Goal: Transaction & Acquisition: Purchase product/service

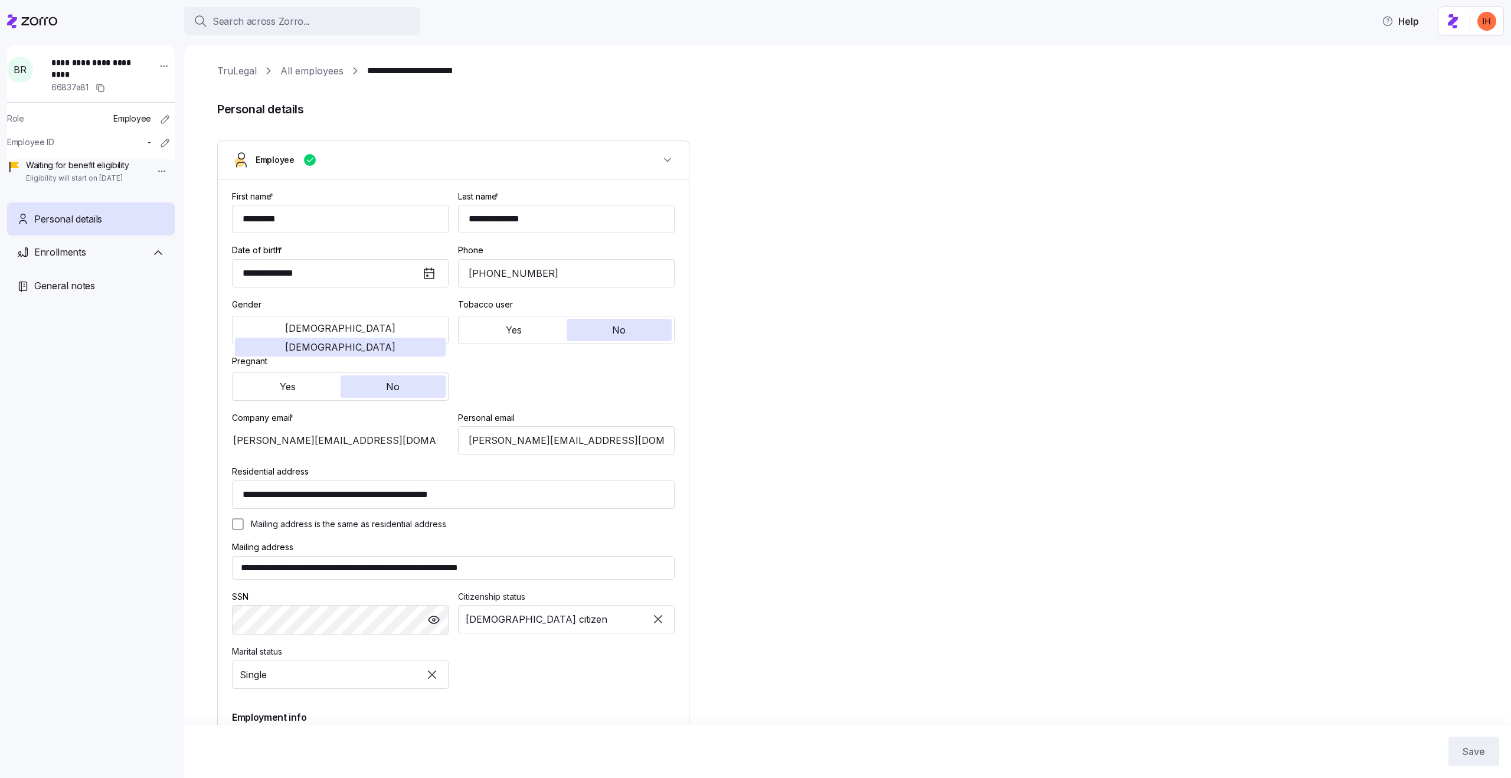
type input "Contractor"
click at [83, 283] on span "Enrollments" at bounding box center [59, 275] width 50 height 15
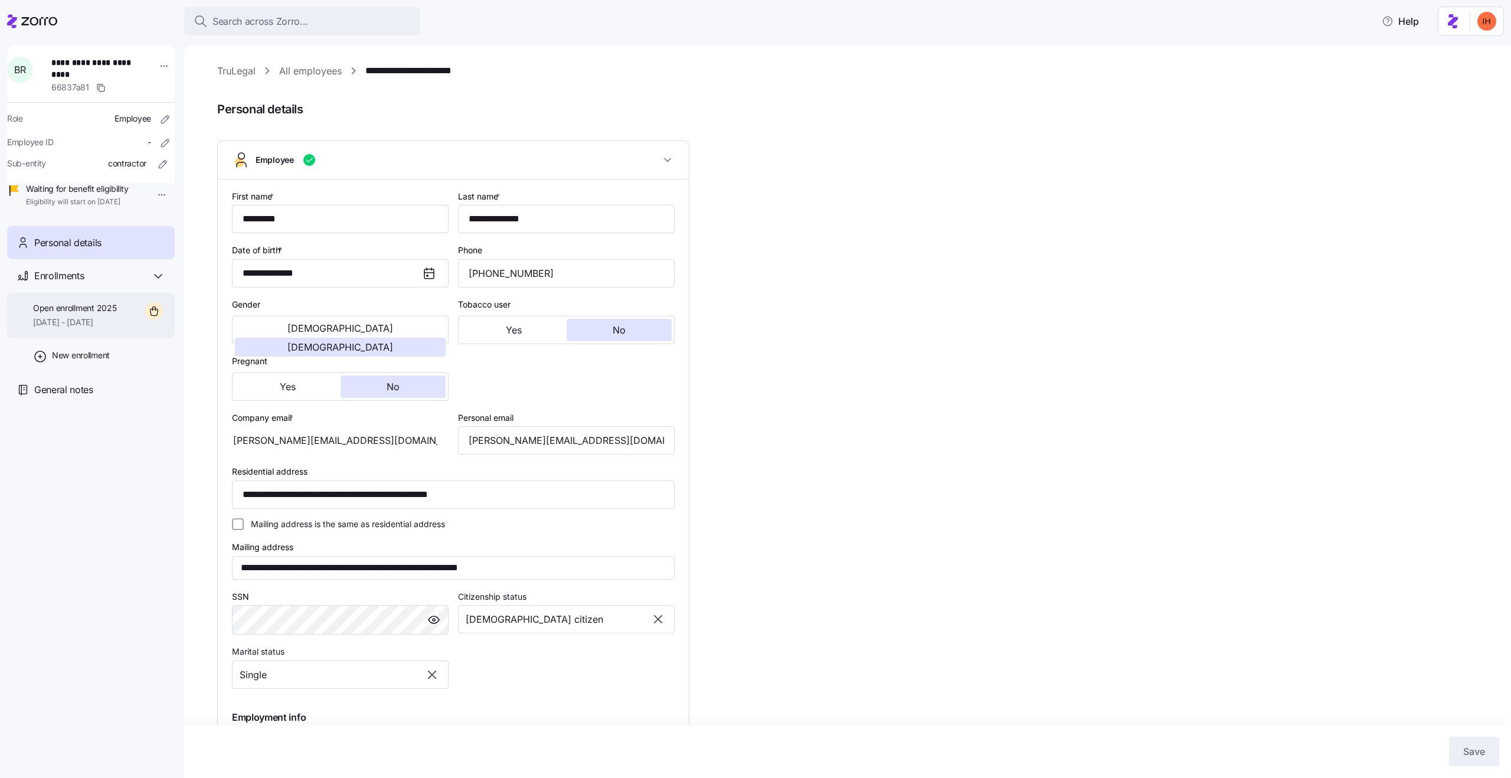
click at [116, 314] on span "Open enrollment 2025" at bounding box center [74, 308] width 83 height 12
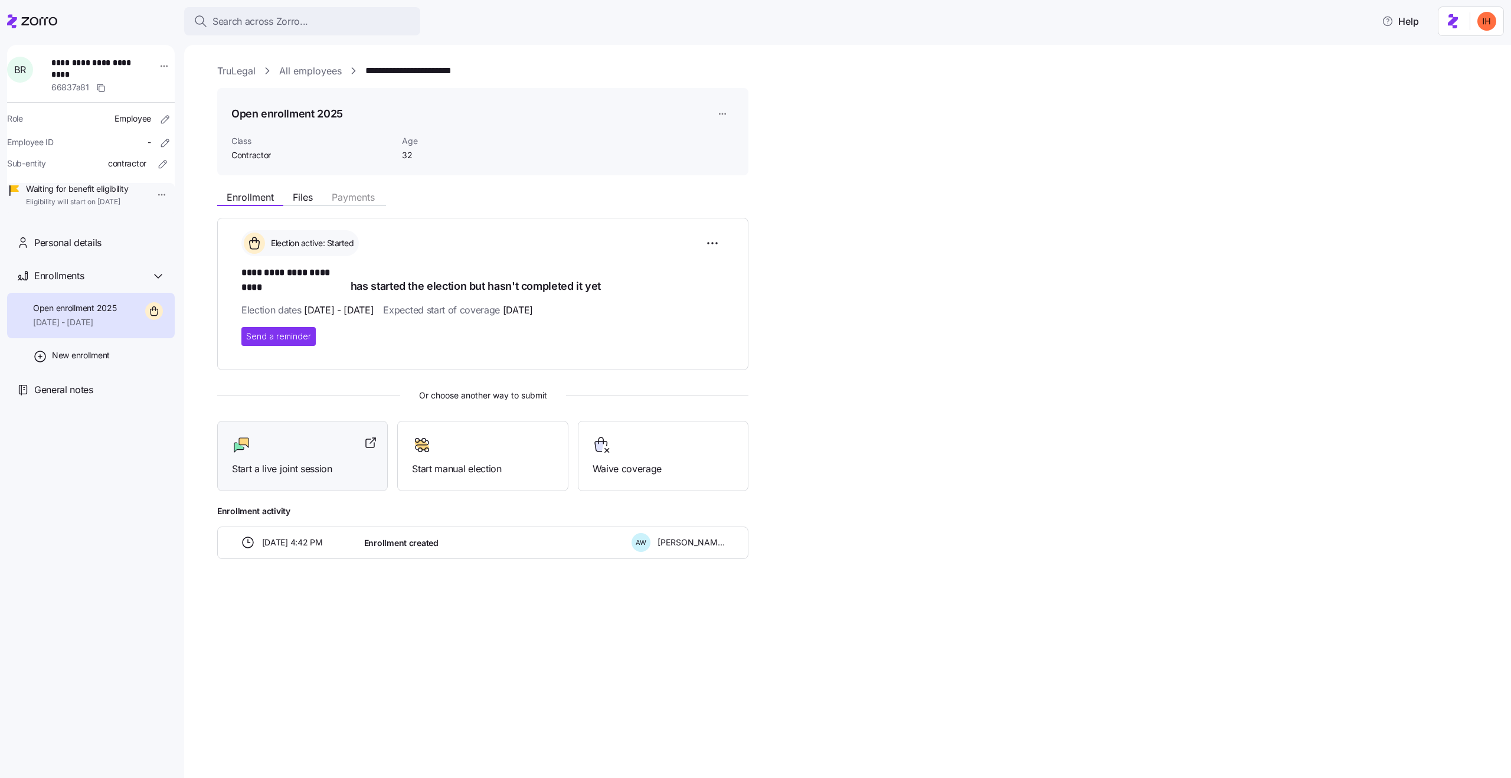
click at [337, 448] on div "Start a live joint session" at bounding box center [302, 455] width 141 height 41
click at [60, 276] on div "Enrollments" at bounding box center [91, 276] width 168 height 34
click at [58, 250] on span "Personal details" at bounding box center [67, 242] width 67 height 15
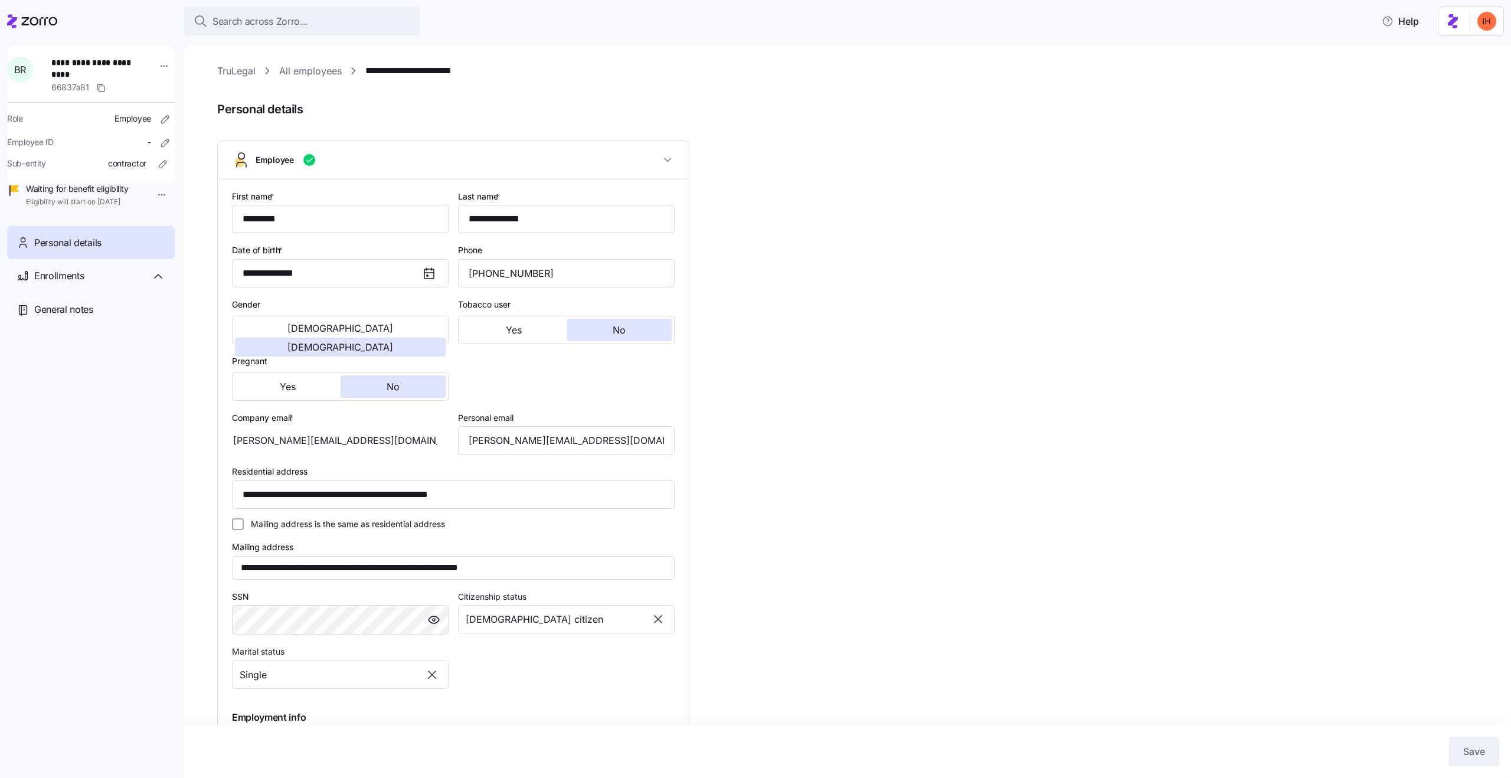
click at [240, 67] on link "TruLegal" at bounding box center [236, 71] width 38 height 15
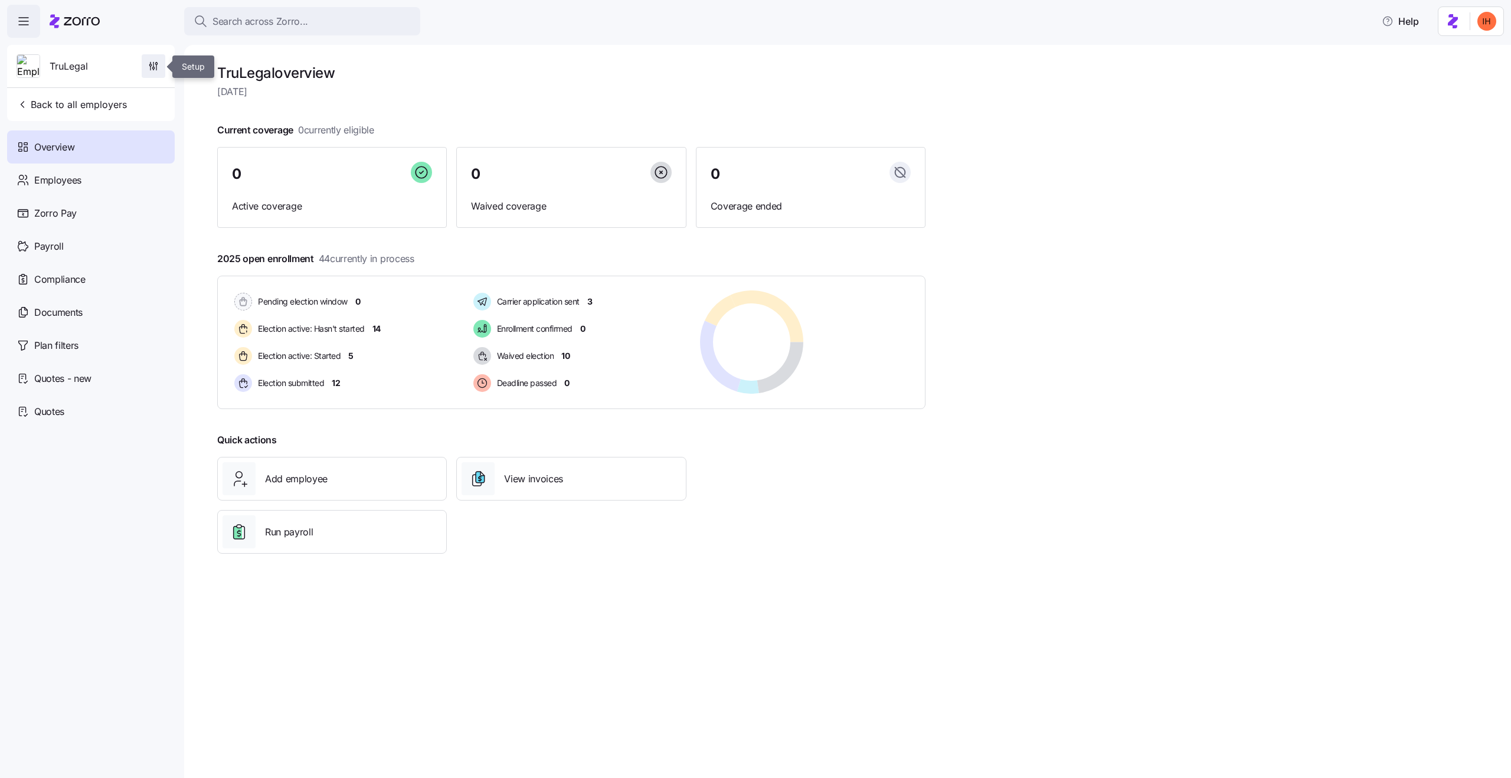
click at [153, 68] on icon "button" at bounding box center [154, 66] width 12 height 12
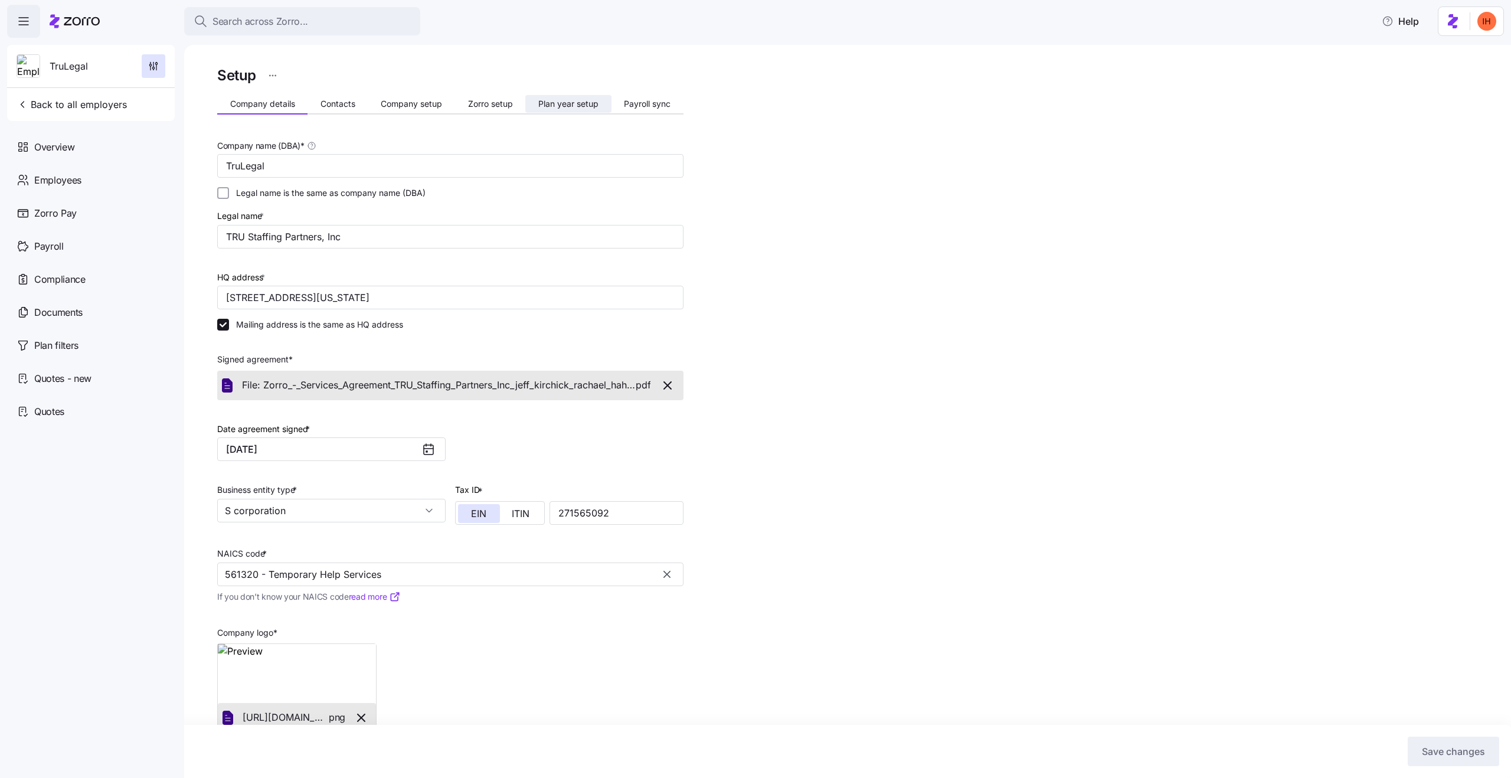
click at [569, 103] on span "Plan year setup" at bounding box center [568, 104] width 60 height 8
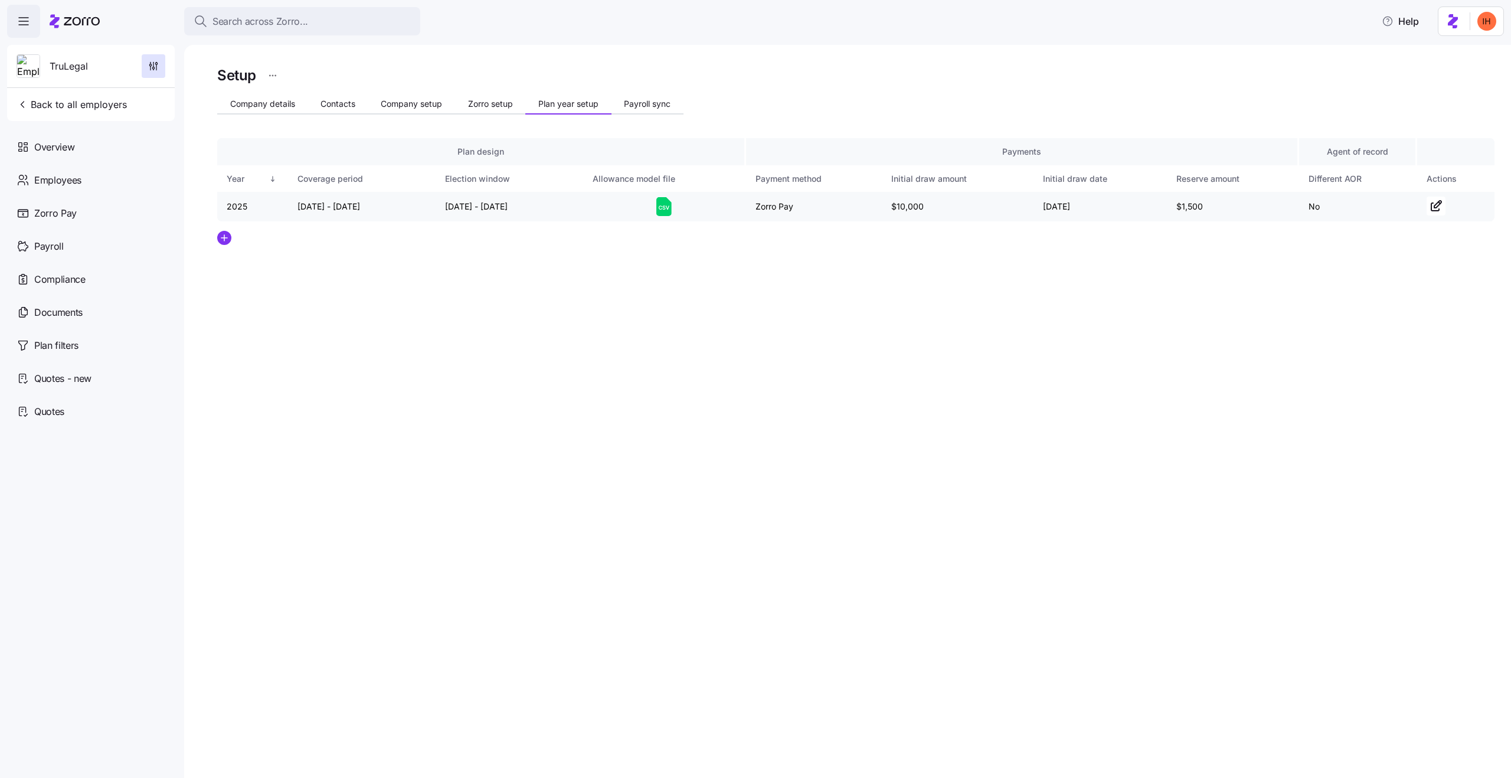
click at [664, 210] on icon at bounding box center [663, 206] width 15 height 19
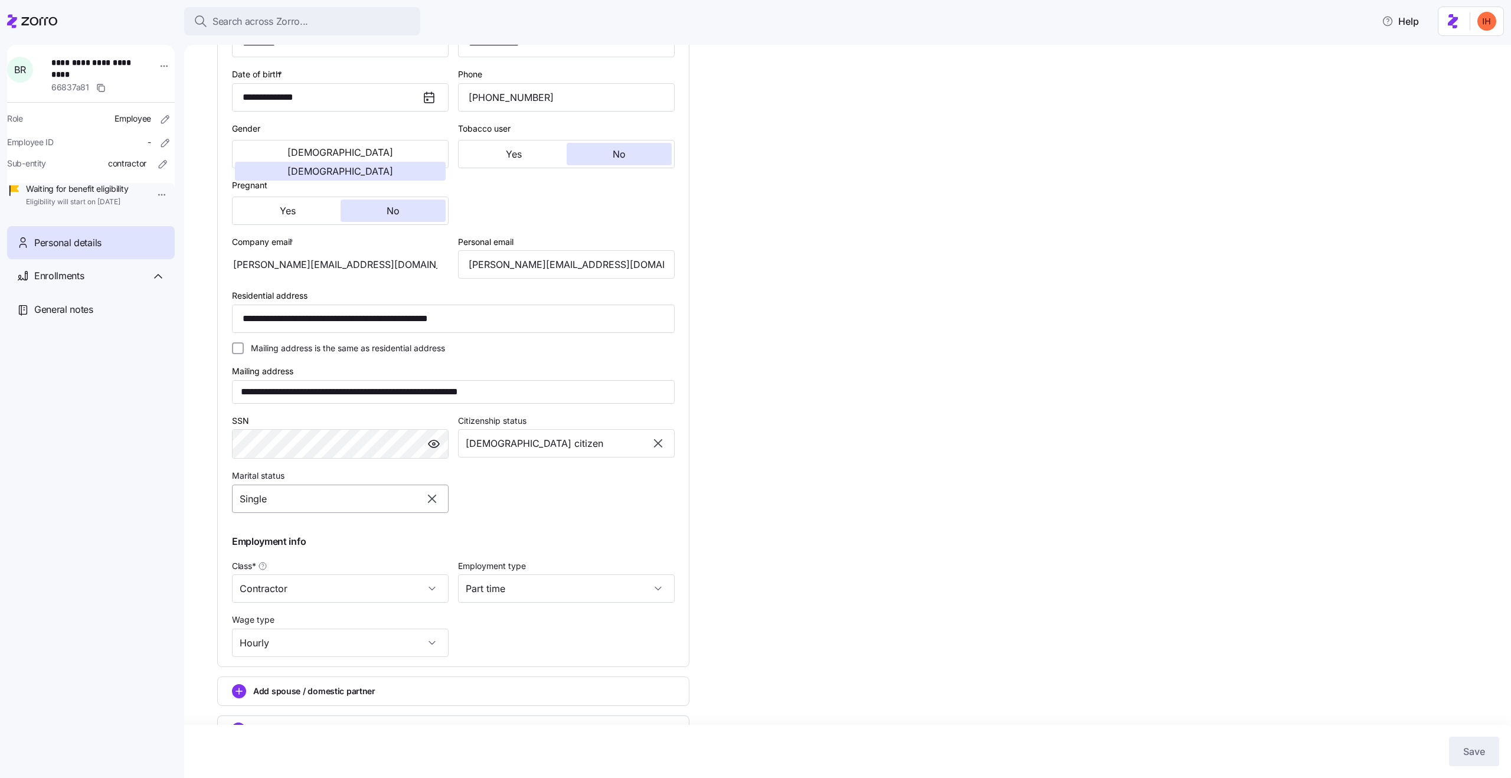
scroll to position [183, 0]
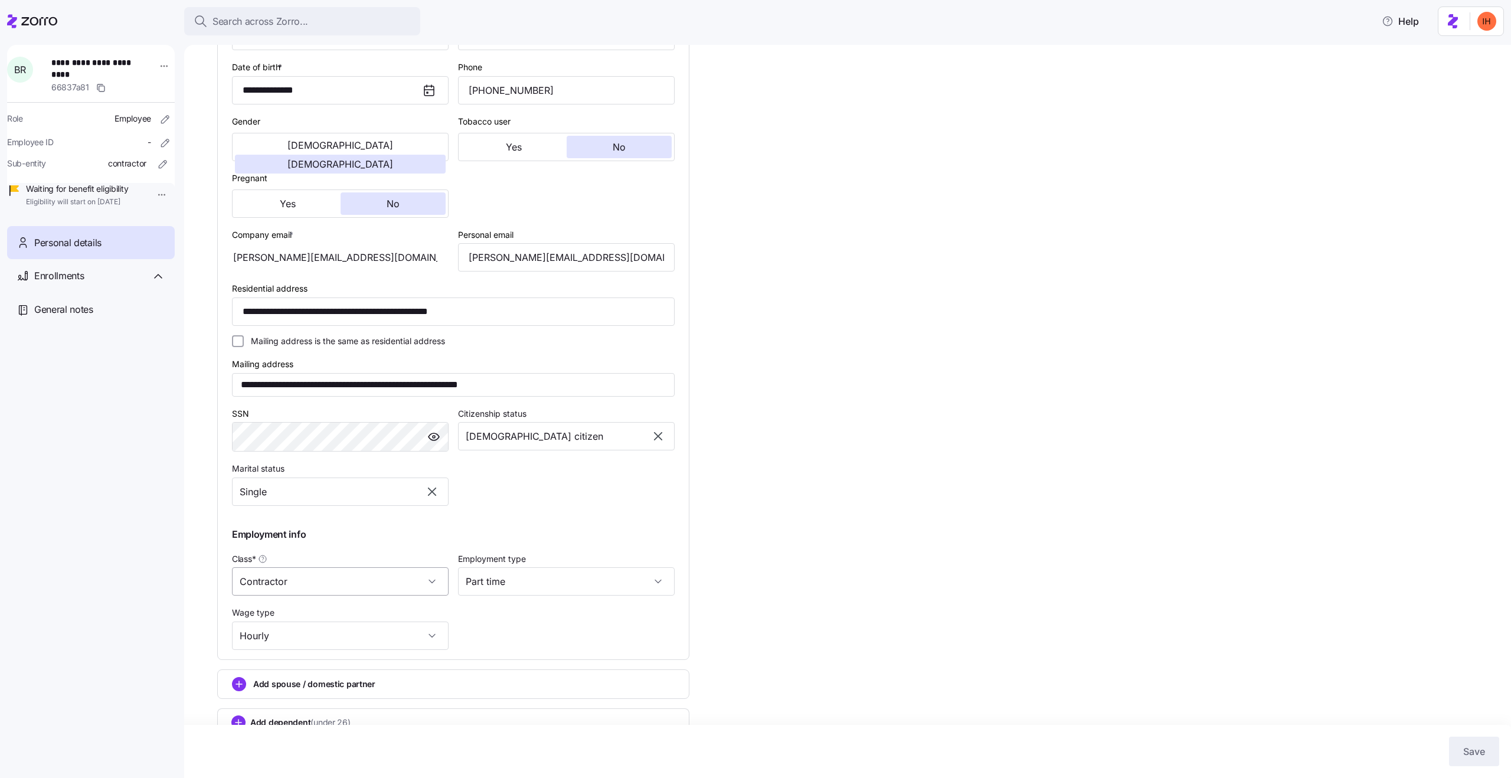
click at [297, 584] on input "Contractor" at bounding box center [340, 581] width 217 height 28
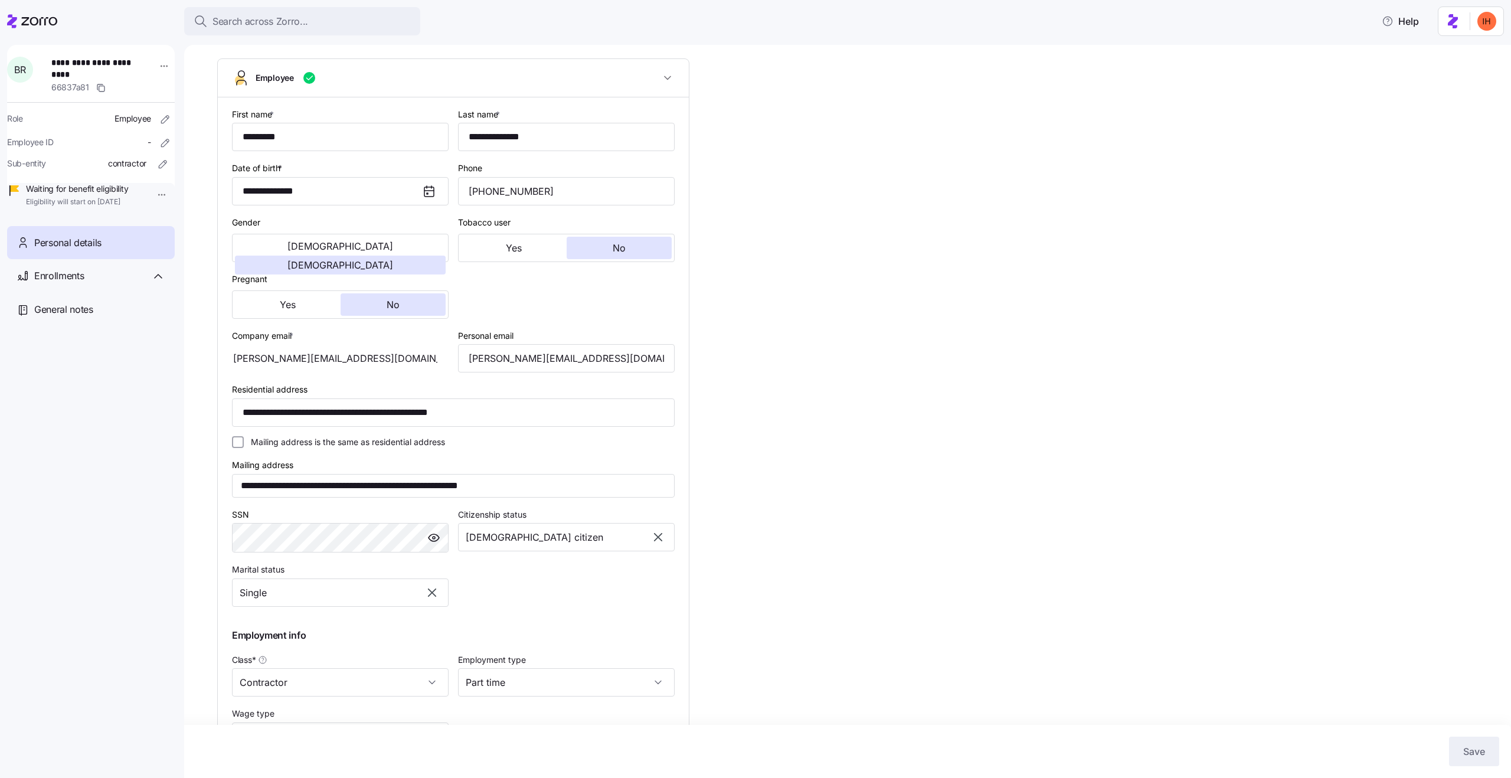
scroll to position [81, 0]
click at [96, 250] on span "Personal details" at bounding box center [67, 242] width 67 height 15
click at [93, 283] on div "Enrollments" at bounding box center [99, 275] width 131 height 15
click at [96, 314] on span "Open enrollment 2025" at bounding box center [74, 308] width 83 height 12
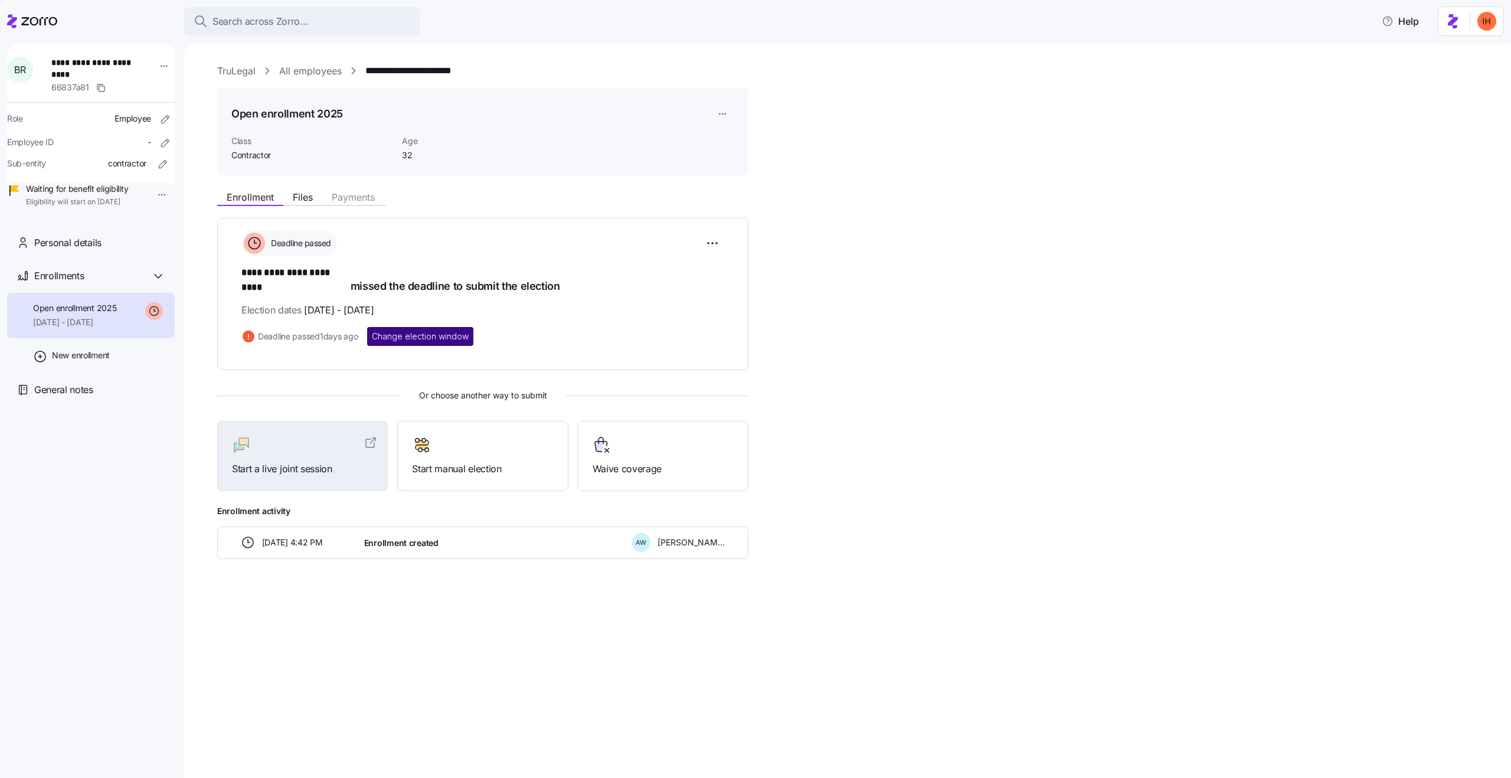
click at [432, 330] on button "Change election window" at bounding box center [420, 336] width 106 height 19
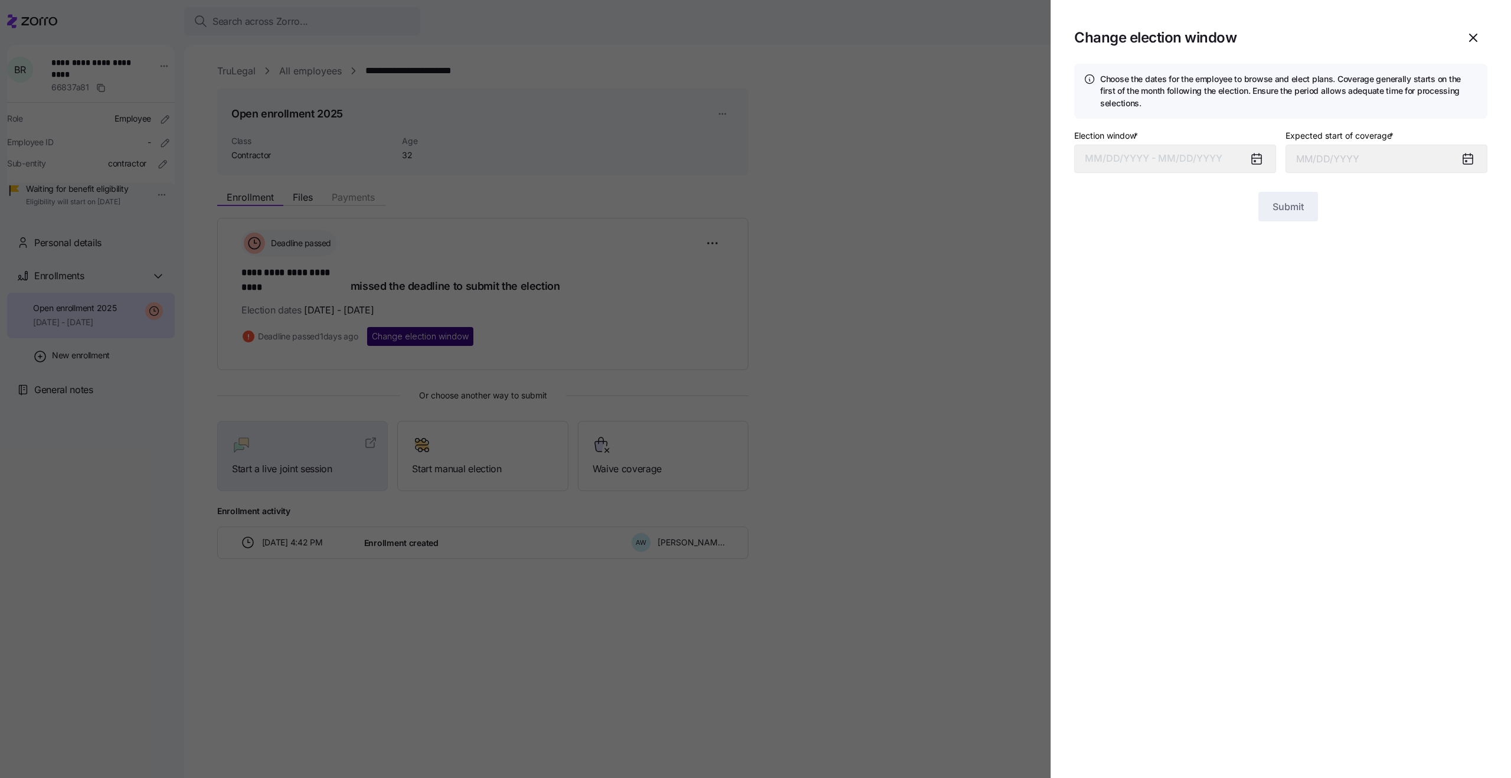
type input "October 1, 2025"
click at [1175, 145] on button "08/26/2025 – 09/10/2025" at bounding box center [1175, 159] width 202 height 28
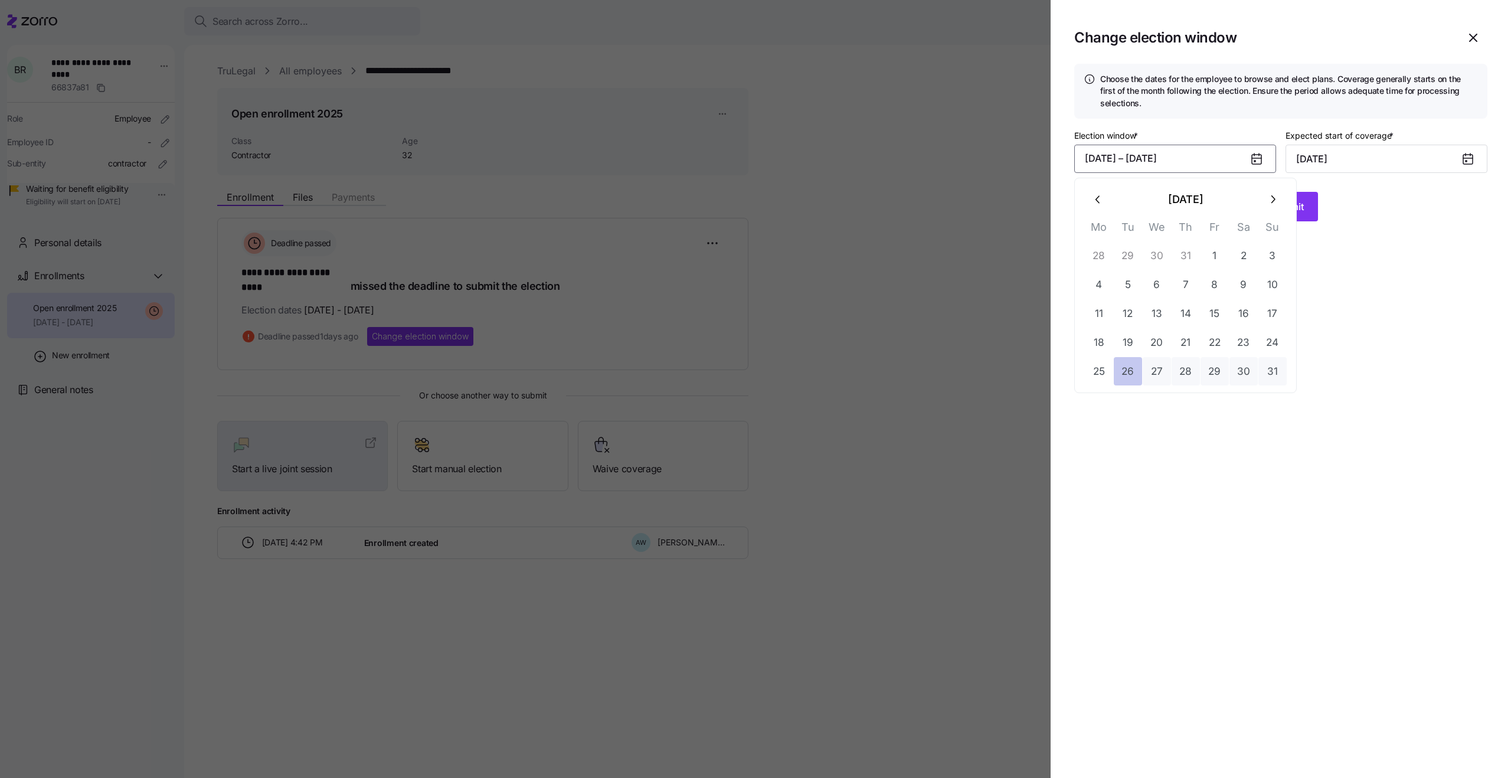
click at [1132, 376] on button "26" at bounding box center [1127, 371] width 28 height 28
click at [1269, 204] on icon "button" at bounding box center [1272, 199] width 13 height 13
click at [1193, 275] on button "11" at bounding box center [1185, 284] width 28 height 28
click at [1283, 213] on button "Submit" at bounding box center [1288, 207] width 60 height 30
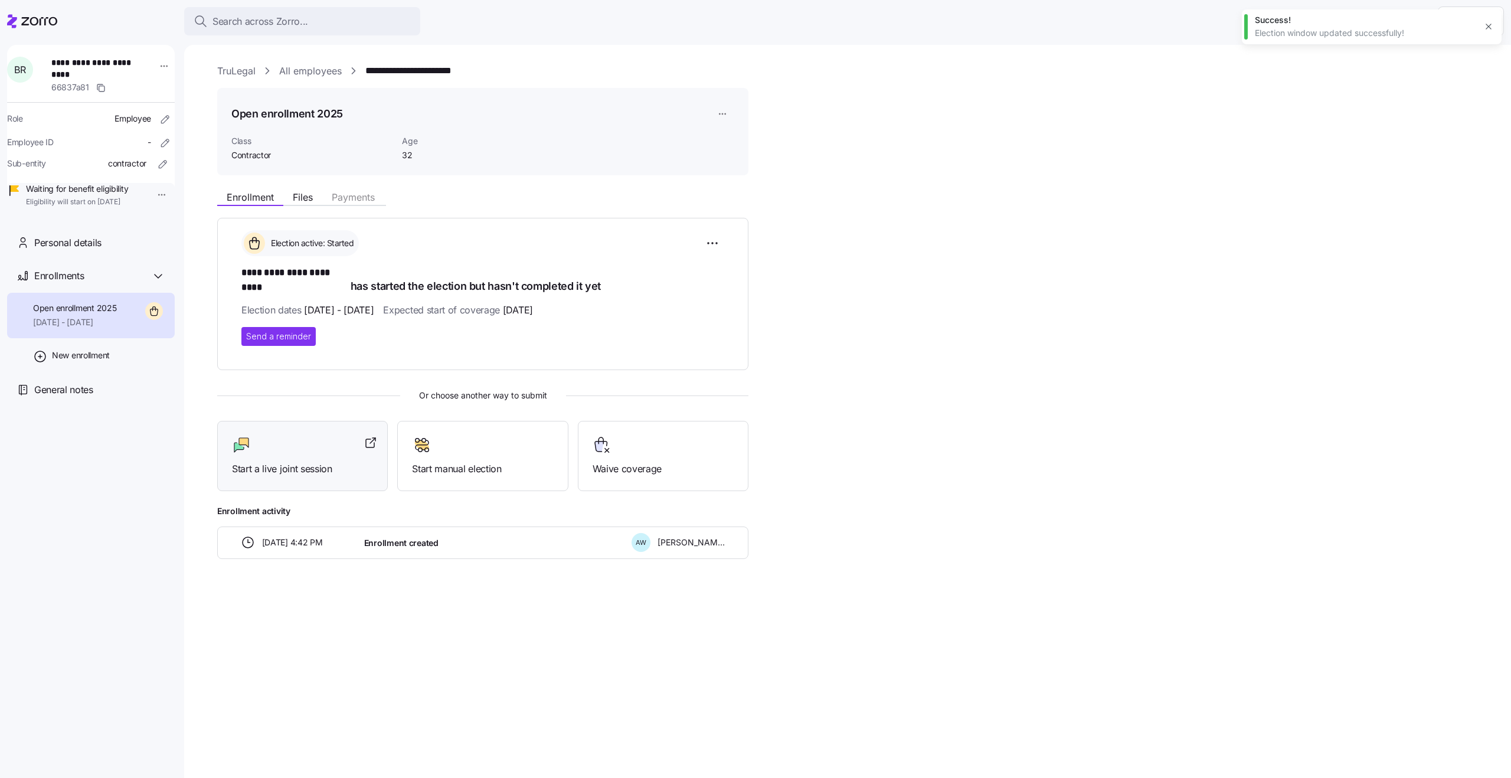
click at [302, 437] on div at bounding box center [302, 444] width 141 height 19
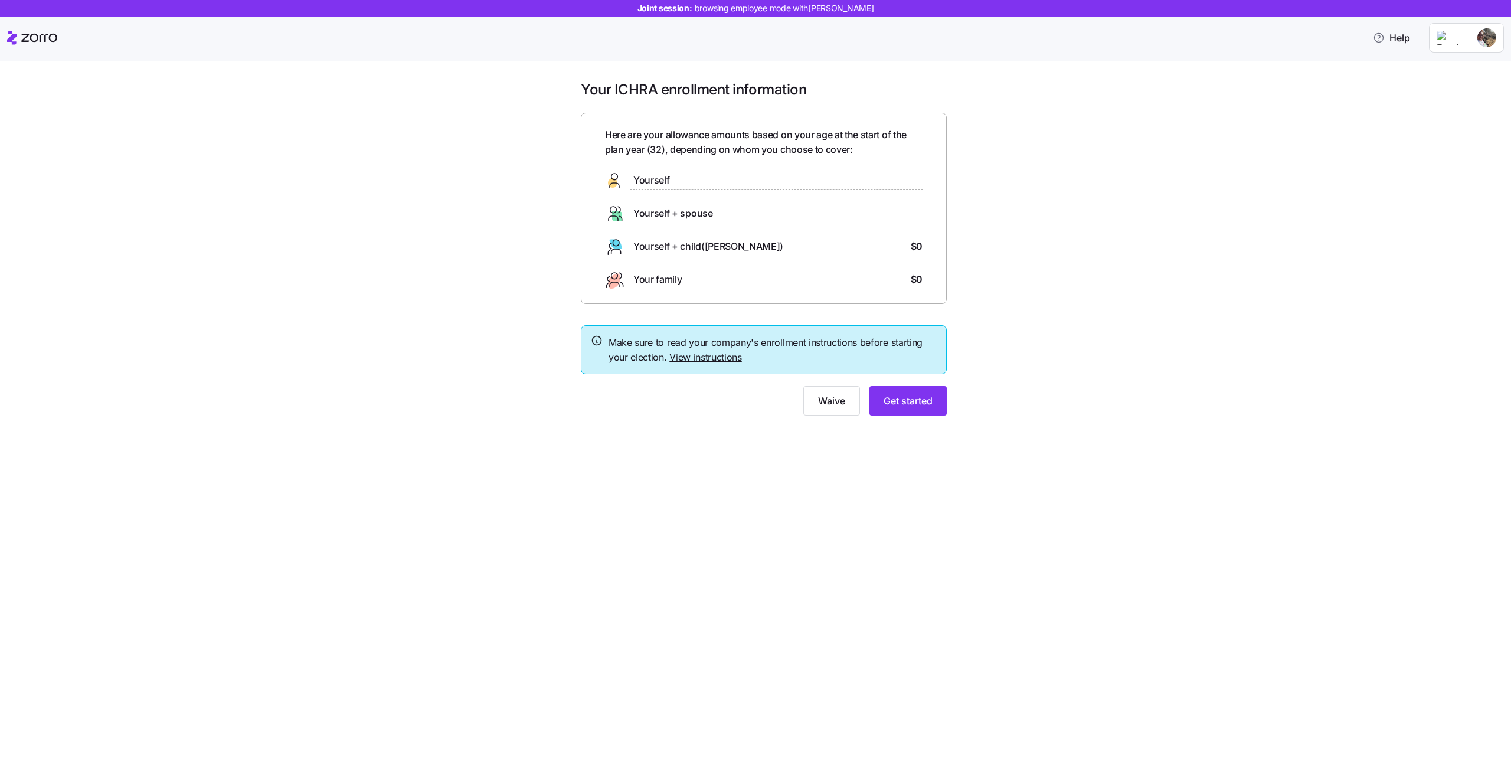
click at [680, 219] on span "Yourself + spouse" at bounding box center [673, 213] width 80 height 15
click at [685, 245] on span "Yourself + child(ren)" at bounding box center [708, 246] width 150 height 15
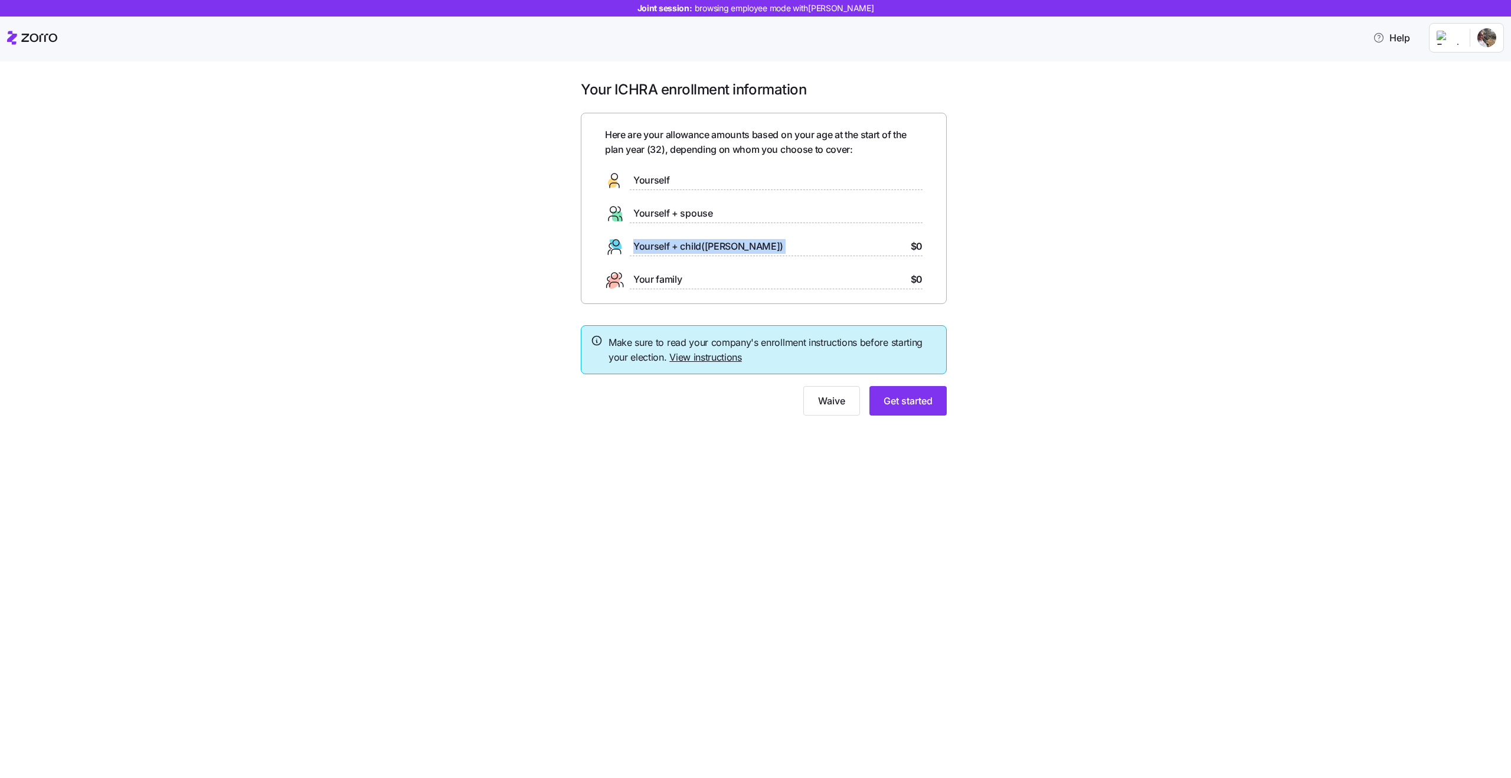
click at [685, 245] on span "Yourself + child(ren)" at bounding box center [708, 246] width 150 height 15
click at [677, 246] on span "Yourself + child(ren)" at bounding box center [708, 246] width 150 height 15
click at [1001, 398] on div "Your ICHRA enrollment information Here are your allowance amounts based on your…" at bounding box center [763, 254] width 1461 height 349
click at [899, 404] on span "Get started" at bounding box center [907, 401] width 49 height 14
click at [1001, 444] on div "Your ICHRA enrollment information Here are your allowance amounts based on your…" at bounding box center [755, 419] width 1511 height 716
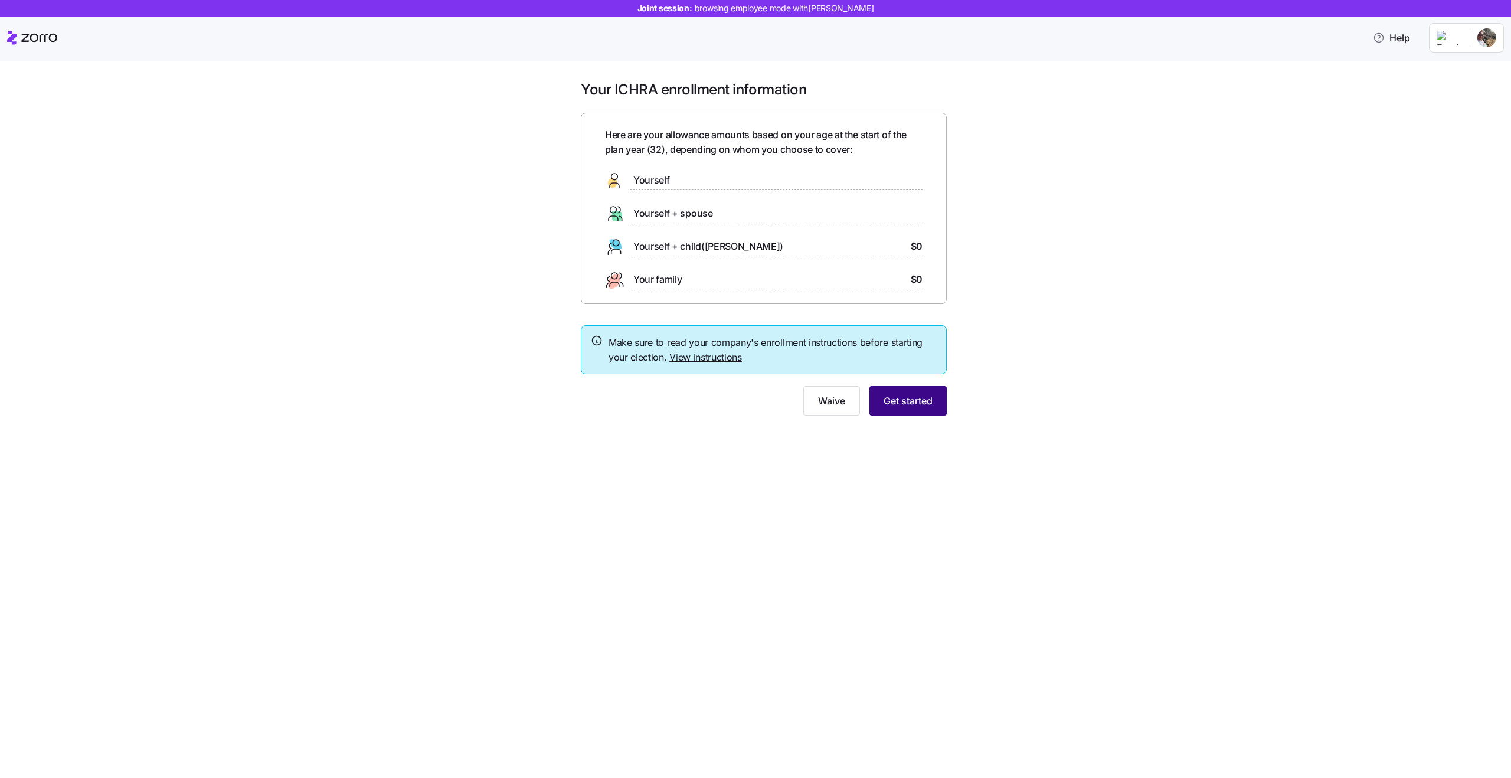
click at [908, 397] on span "Get started" at bounding box center [907, 401] width 49 height 14
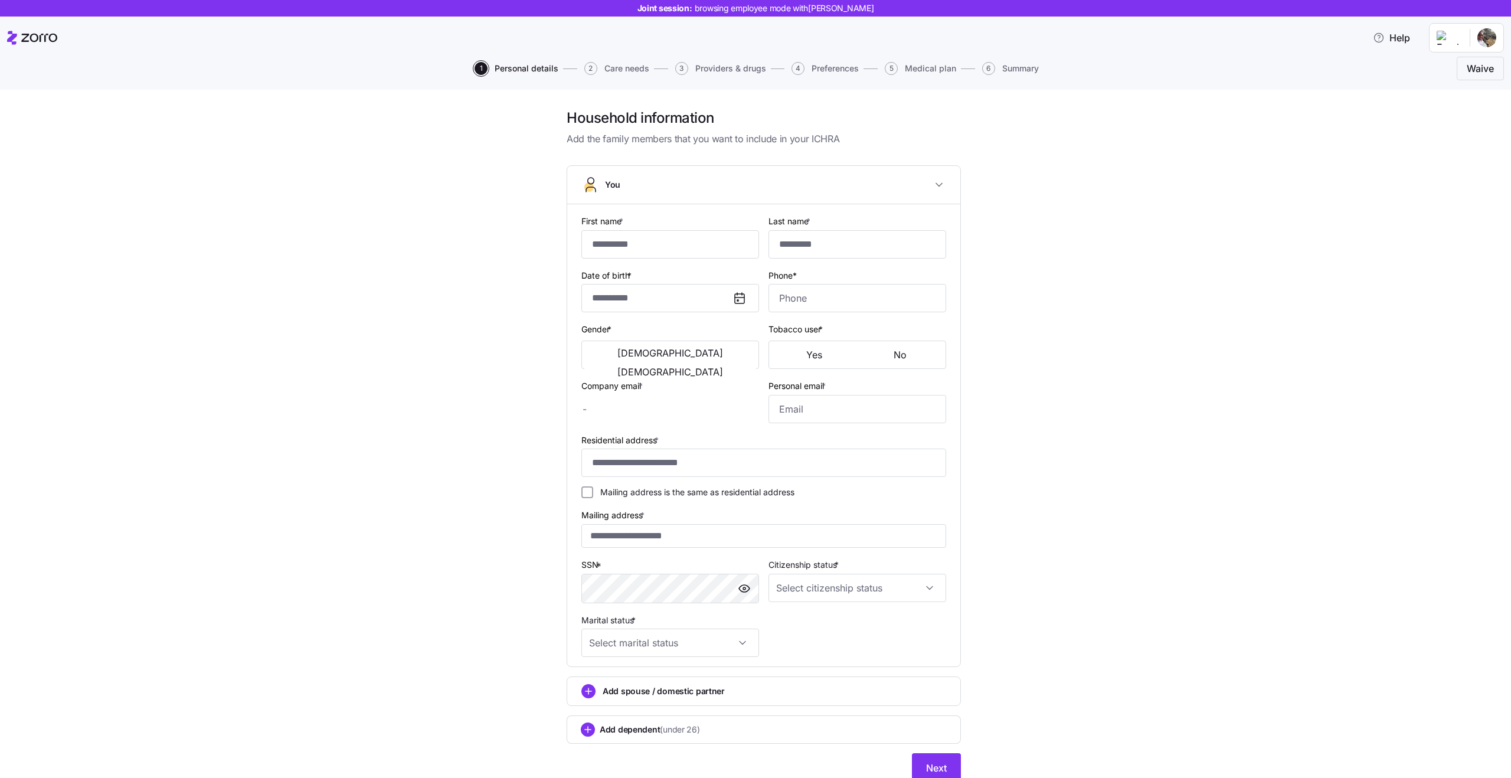
type input "*********"
type input "**********"
type input "[PERSON_NAME][EMAIL_ADDRESS][DOMAIN_NAME]"
type input "**********"
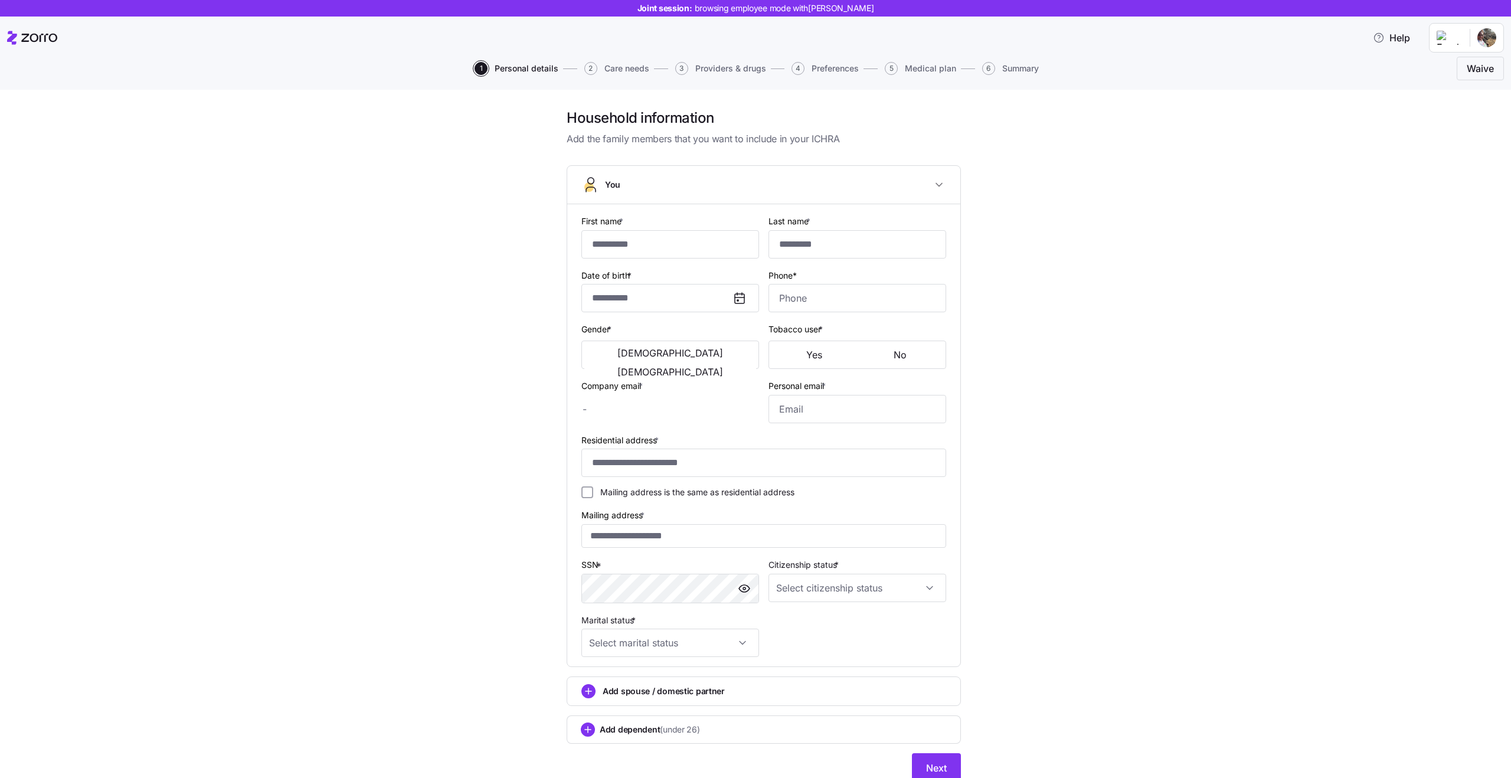
type input "**********"
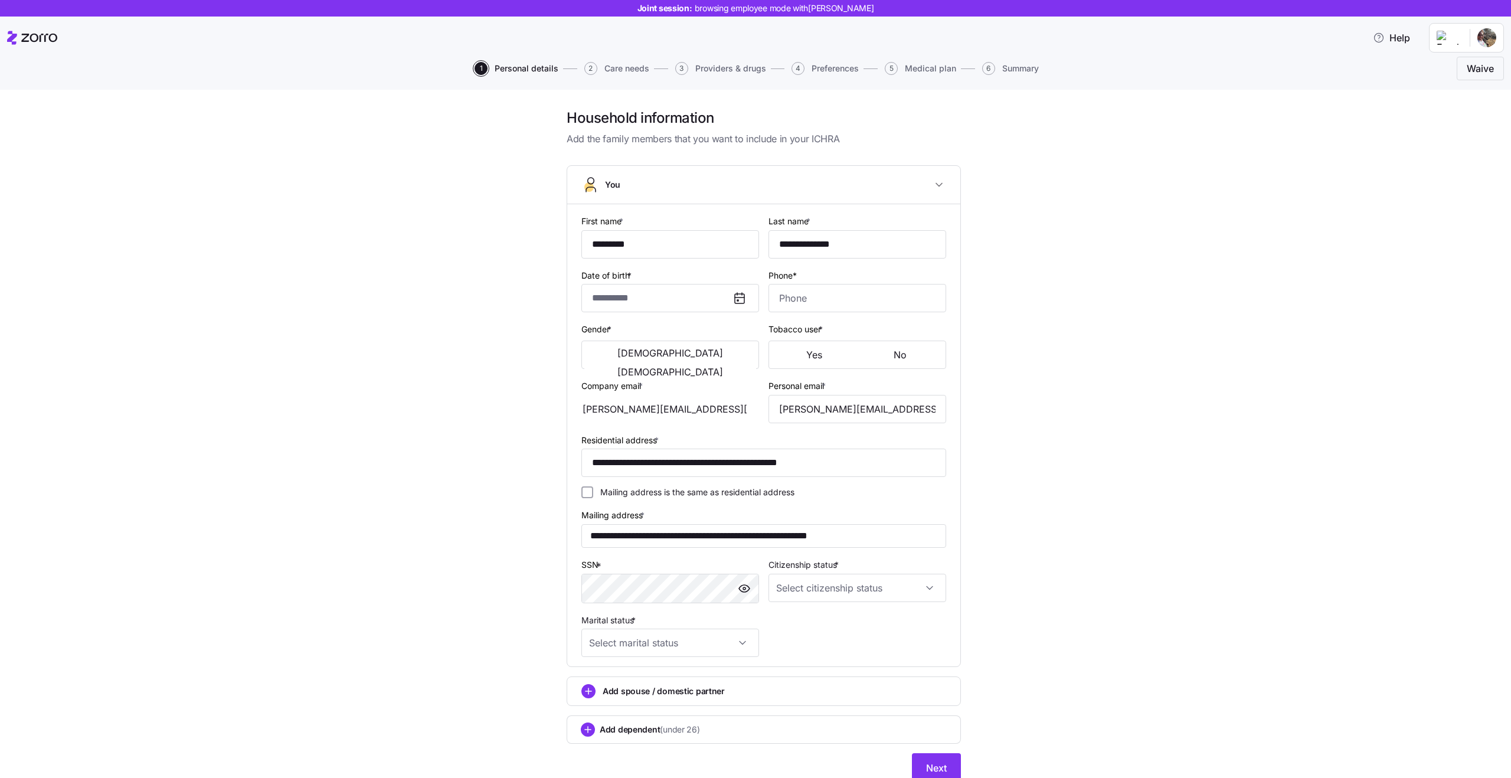
type input "**********"
type input "[PHONE_NUMBER]"
type input "[DEMOGRAPHIC_DATA] citizen"
type input "Single"
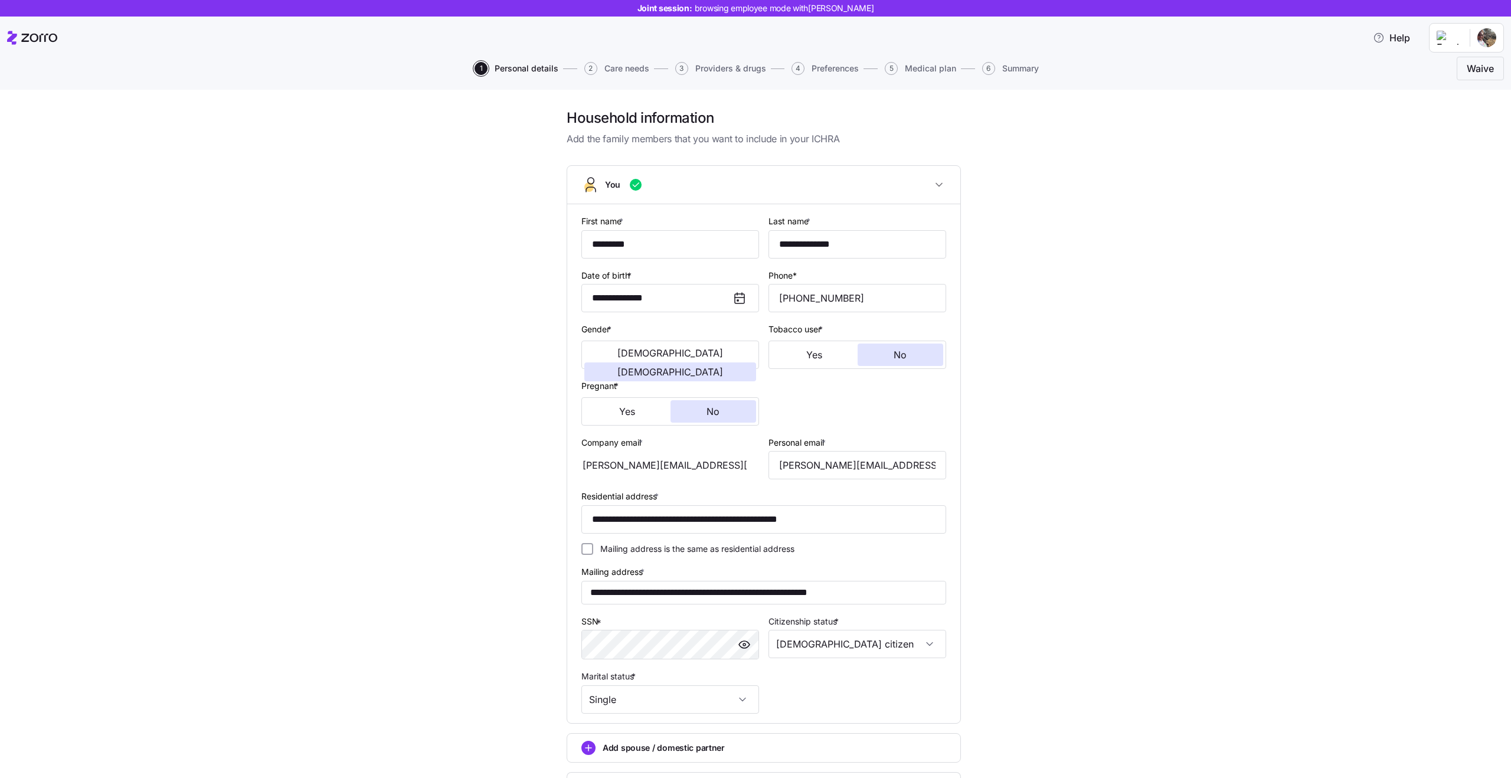
scroll to position [104, 0]
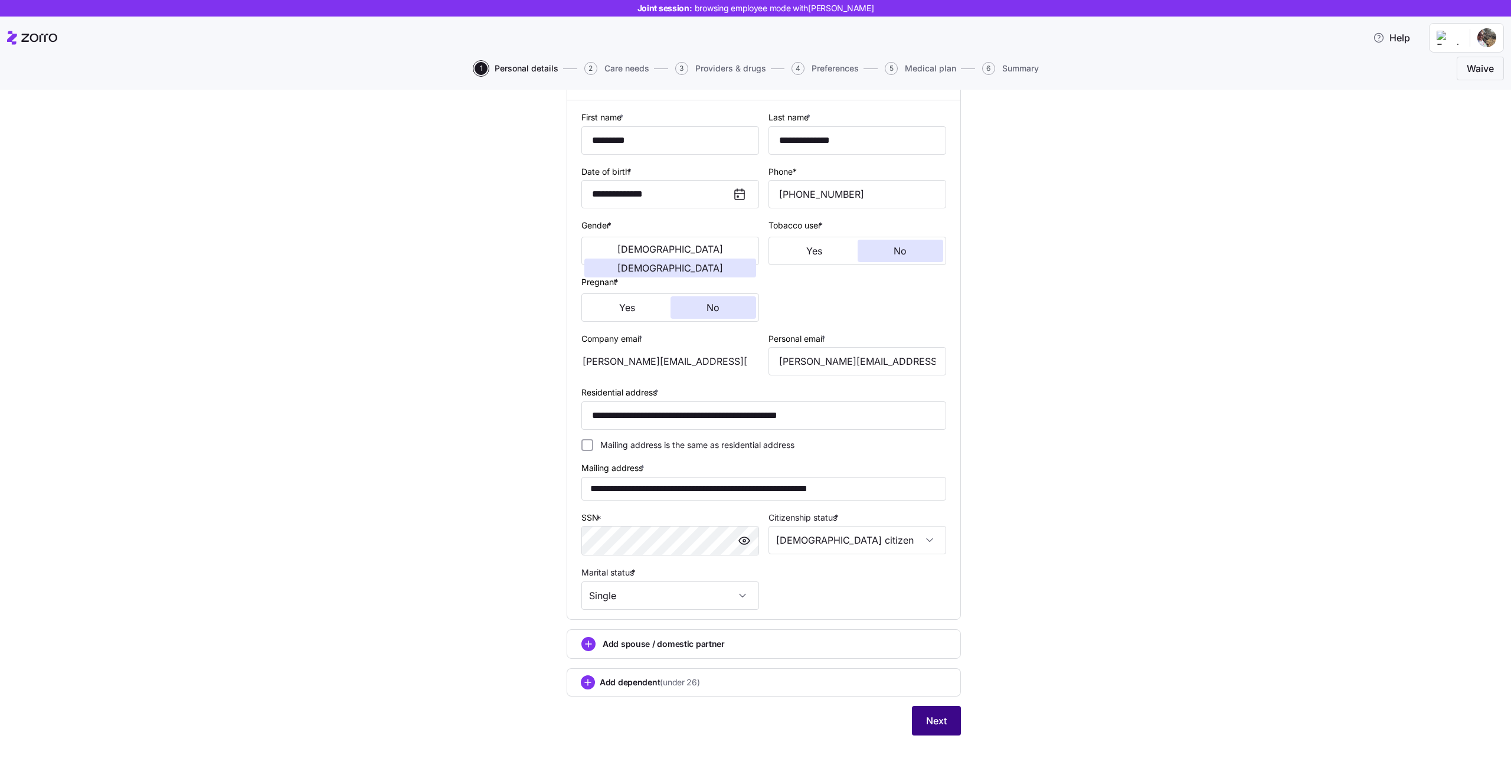
click at [934, 723] on span "Next" at bounding box center [936, 720] width 21 height 14
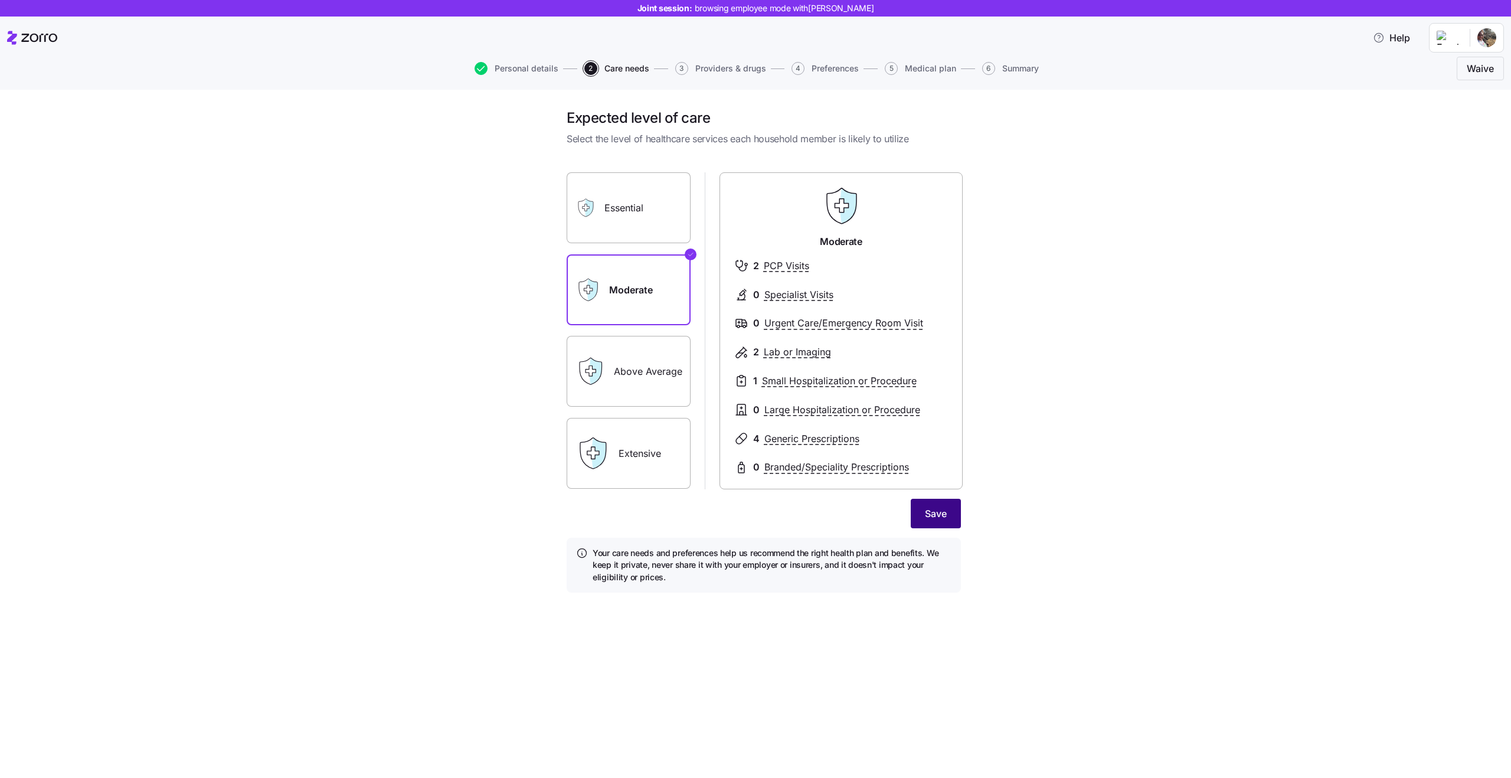
click at [939, 505] on button "Save" at bounding box center [935, 514] width 50 height 30
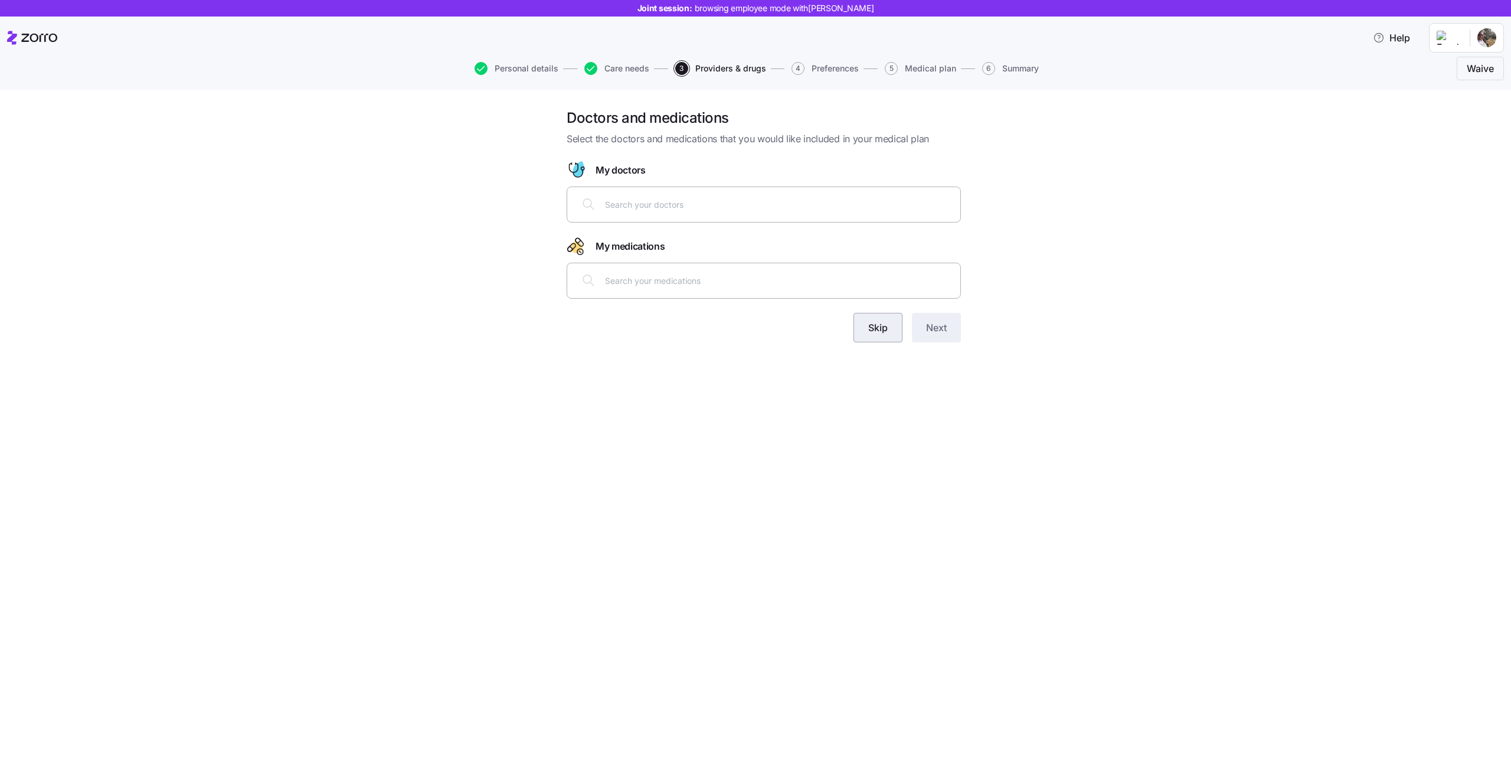
click at [887, 327] on button "Skip" at bounding box center [877, 328] width 49 height 30
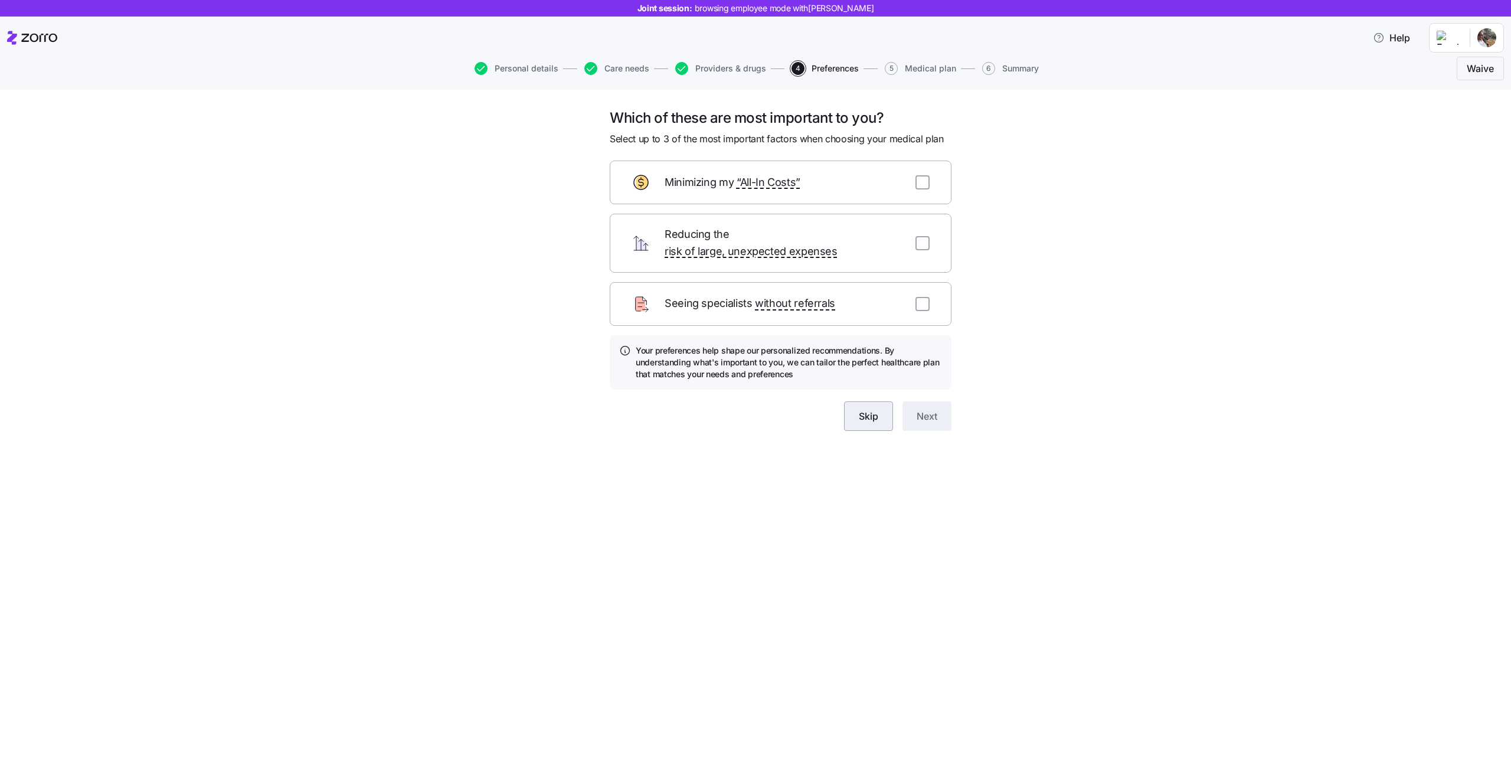
click at [869, 409] on span "Skip" at bounding box center [868, 416] width 19 height 14
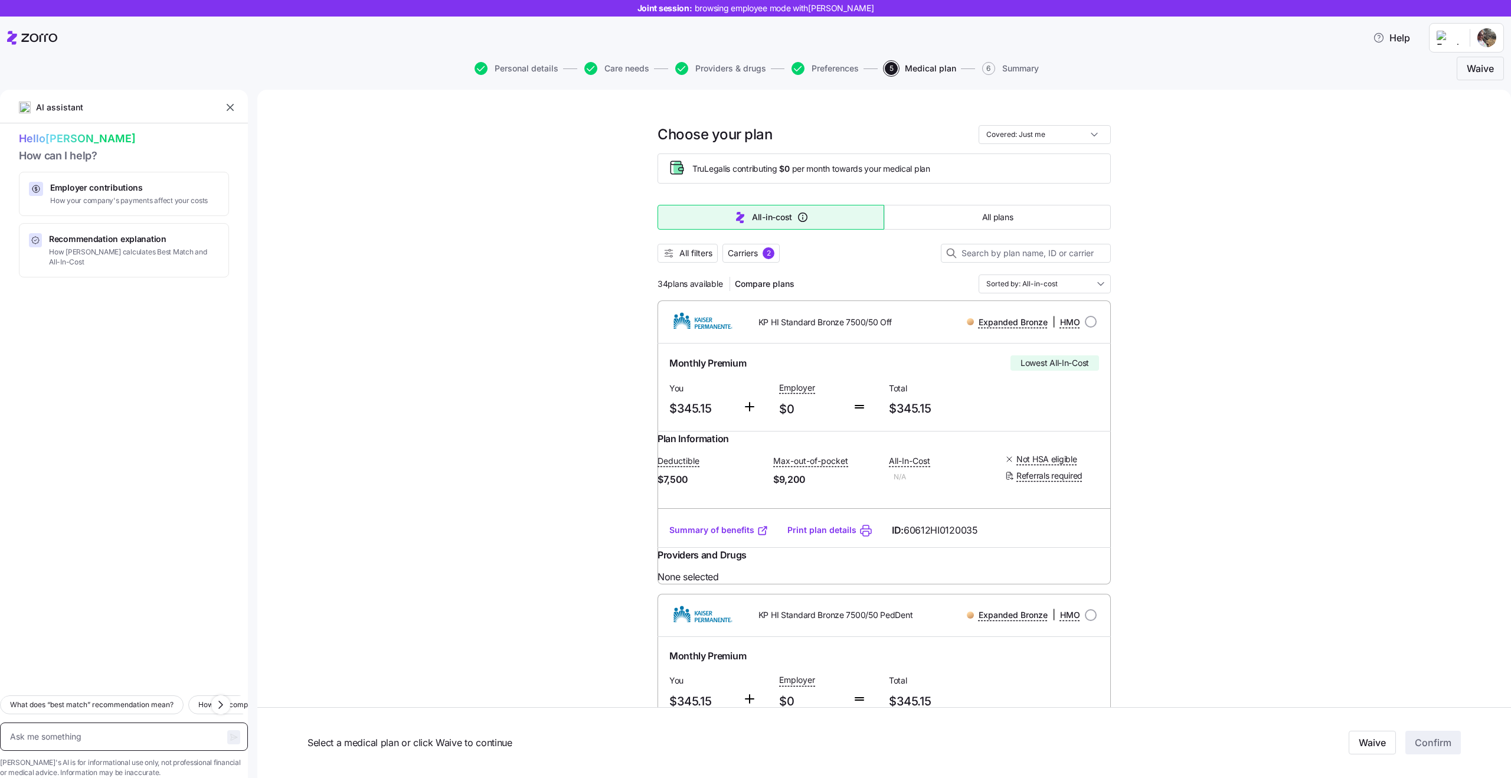
click at [76, 730] on textarea at bounding box center [124, 736] width 248 height 28
type textarea "x"
type textarea "h"
type textarea "x"
click at [799, 167] on span "TruLegal is contributing $0 per month towards your medical plan" at bounding box center [811, 169] width 238 height 12
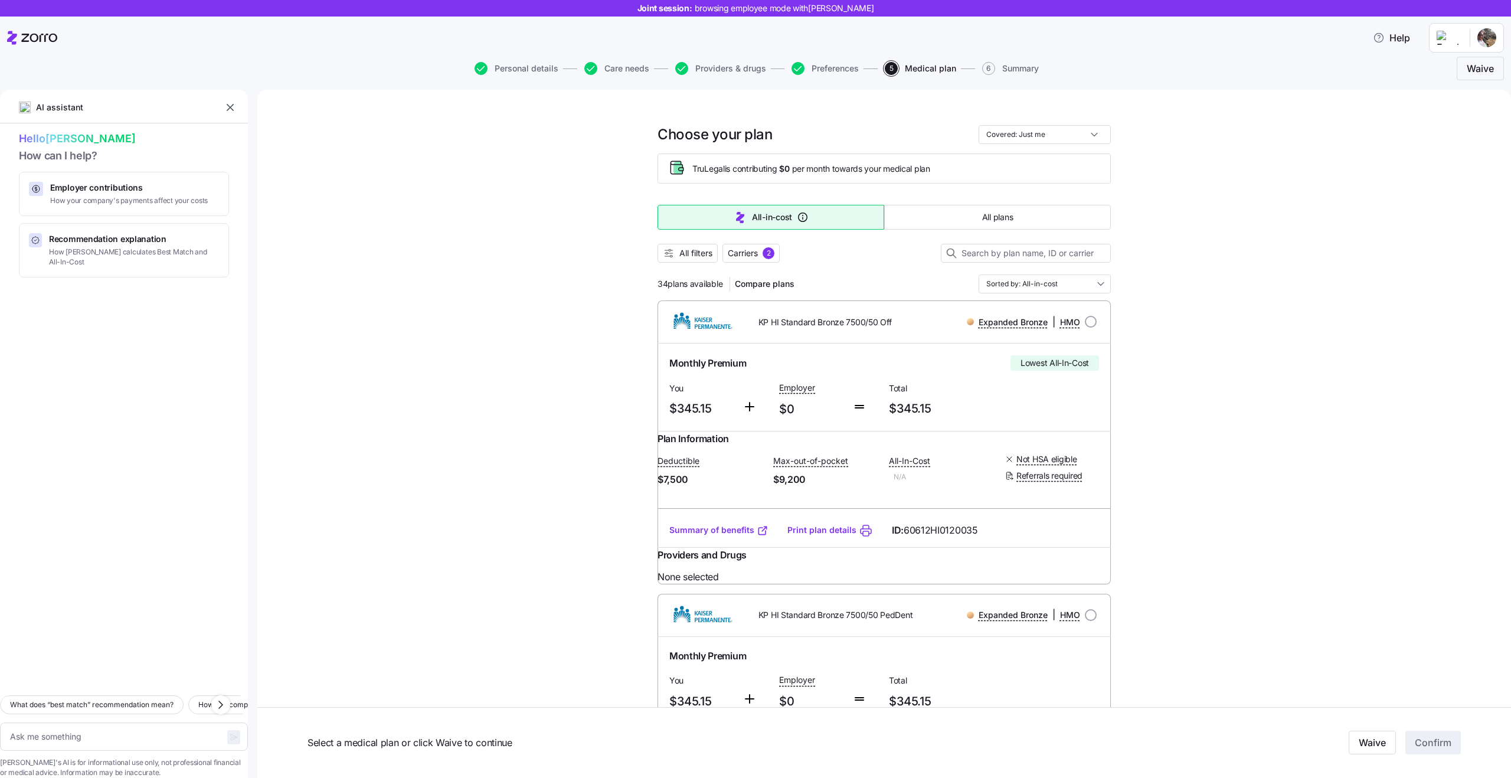
click at [799, 167] on span "TruLegal is contributing $0 per month towards your medical plan" at bounding box center [811, 169] width 238 height 12
click at [785, 168] on span "$0" at bounding box center [784, 169] width 10 height 12
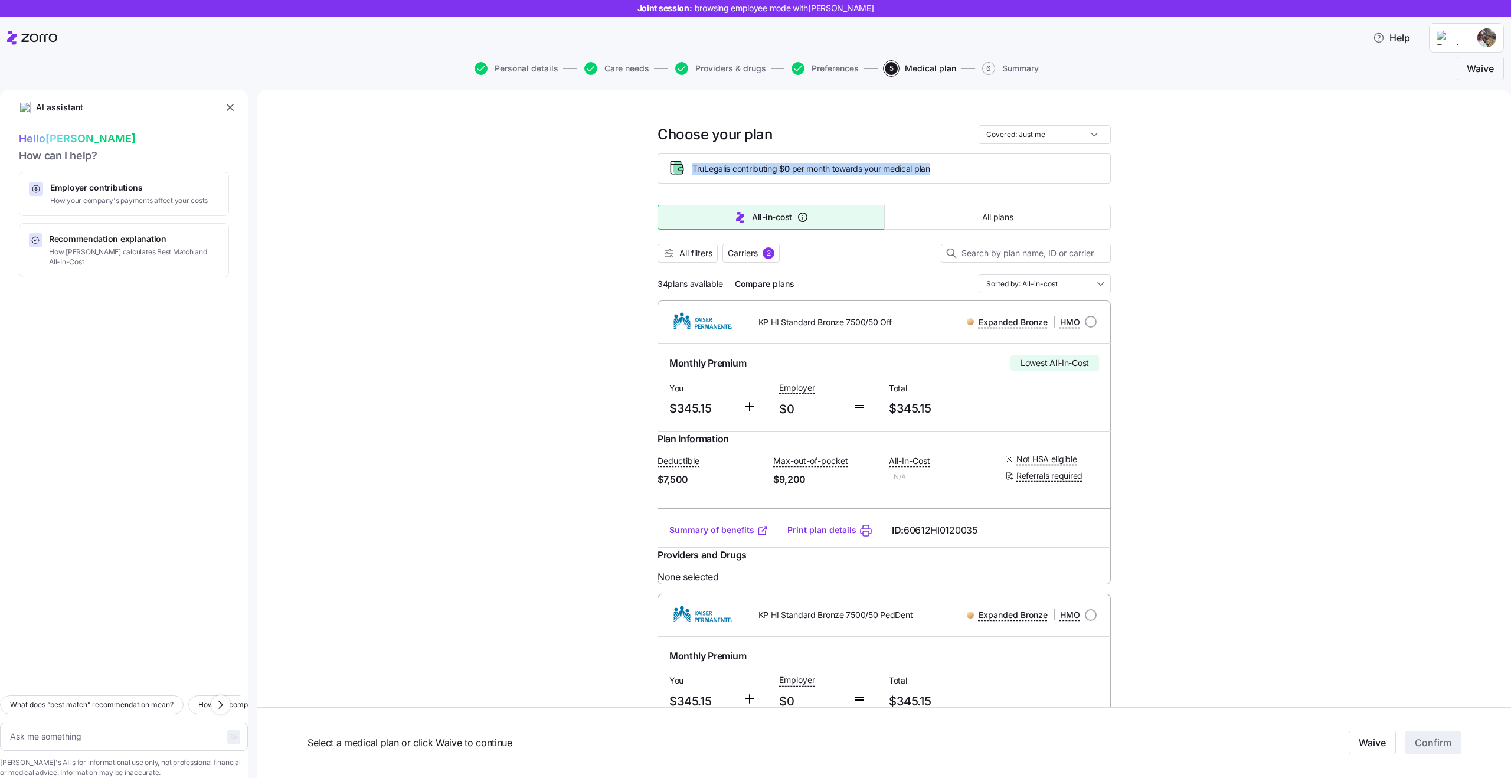
click at [801, 168] on span "TruLegal is contributing $0 per month towards your medical plan" at bounding box center [811, 169] width 238 height 12
click at [827, 174] on span "TruLegal is contributing $0 per month towards your medical plan" at bounding box center [811, 169] width 238 height 12
click at [825, 172] on span "TruLegal is contributing $0 per month towards your medical plan" at bounding box center [811, 169] width 238 height 12
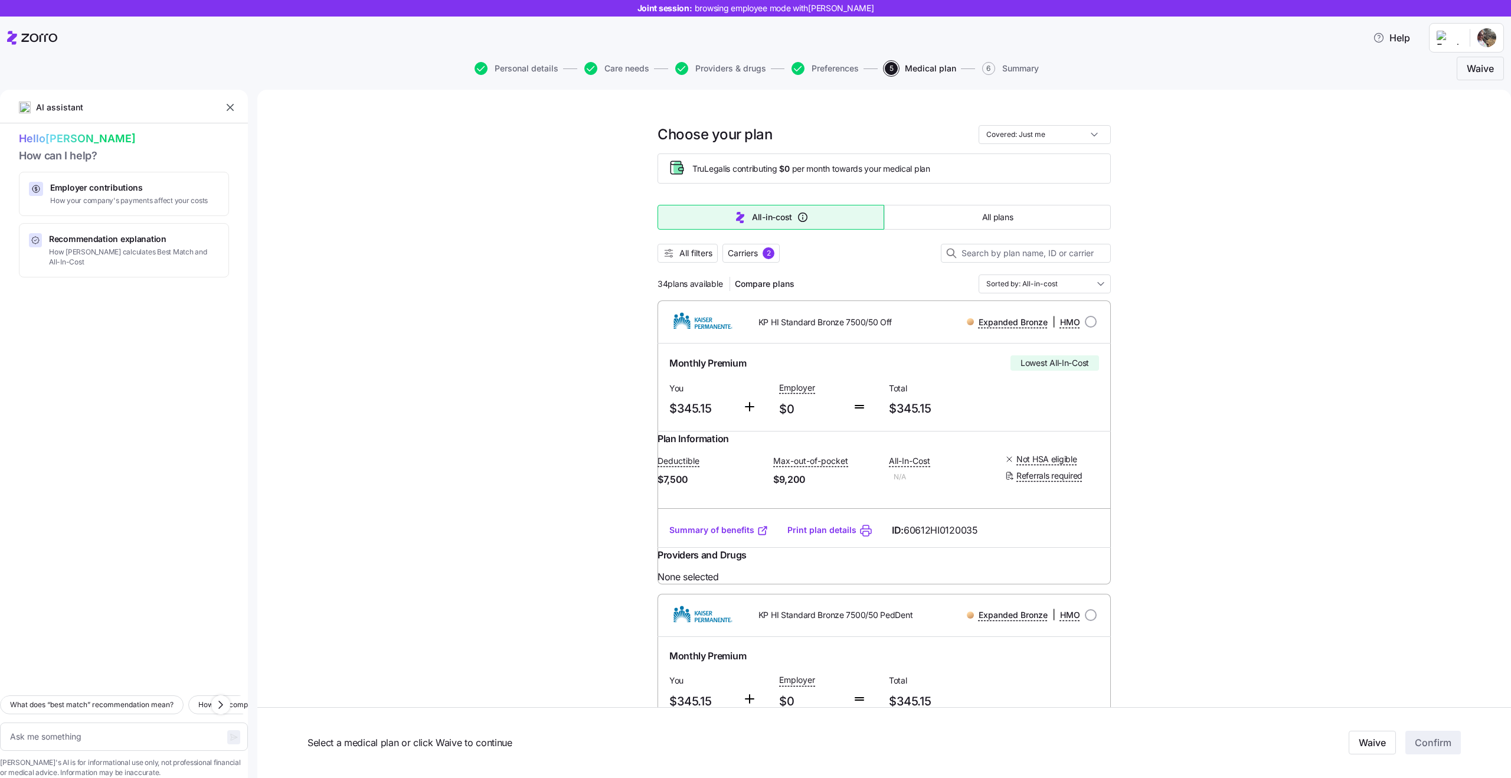
click at [825, 172] on span "TruLegal is contributing $0 per month towards your medical plan" at bounding box center [811, 169] width 238 height 12
click at [837, 173] on span "TruLegal is contributing $0 per month towards your medical plan" at bounding box center [811, 169] width 238 height 12
click at [825, 166] on span "TruLegal is contributing $0 per month towards your medical plan" at bounding box center [811, 169] width 238 height 12
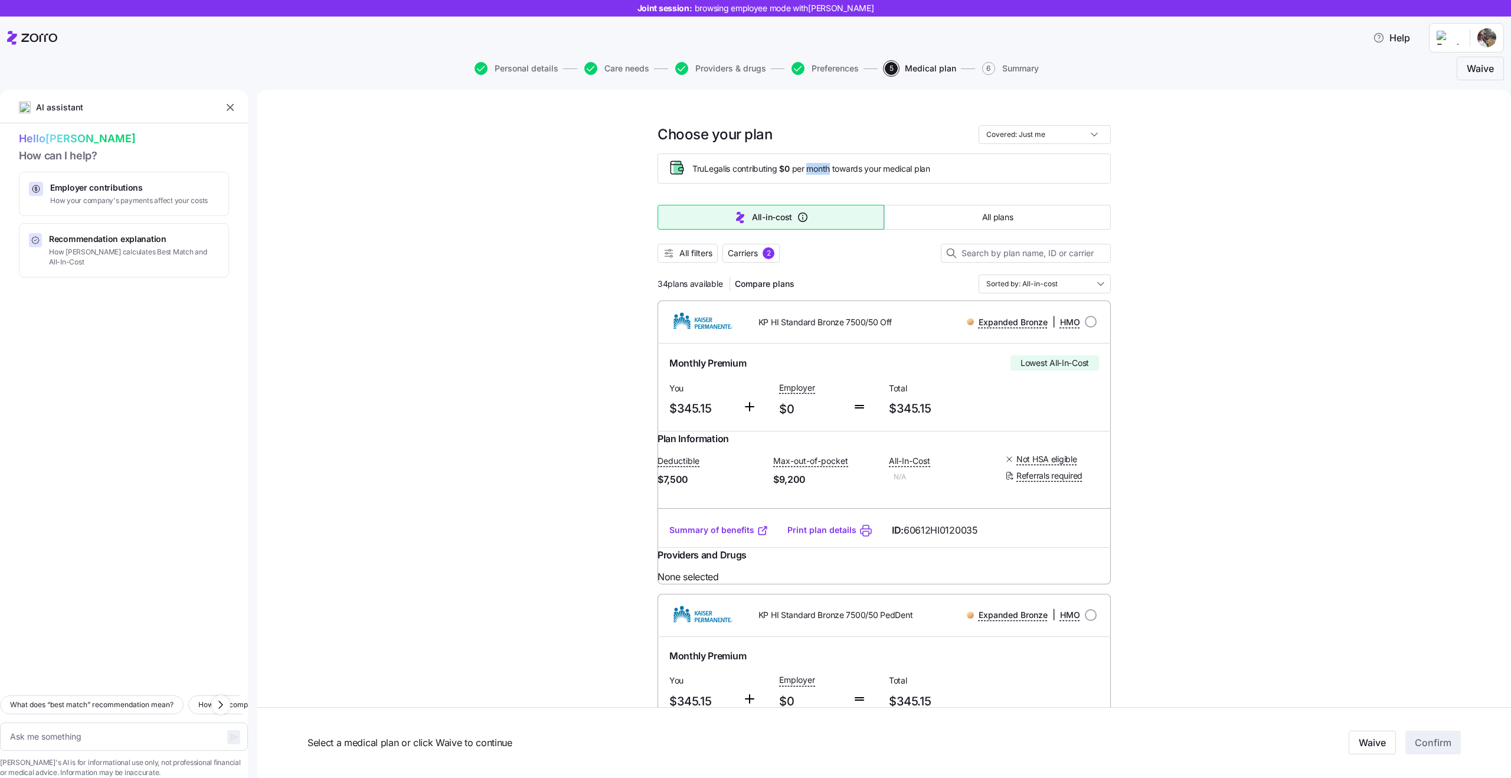
click at [825, 166] on span "TruLegal is contributing $0 per month towards your medical plan" at bounding box center [811, 169] width 238 height 12
click at [735, 161] on div "TruLegal is contributing $0 per month towards your medical plan" at bounding box center [883, 168] width 433 height 19
click at [751, 173] on span "TruLegal is contributing $0 per month towards your medical plan" at bounding box center [811, 169] width 238 height 12
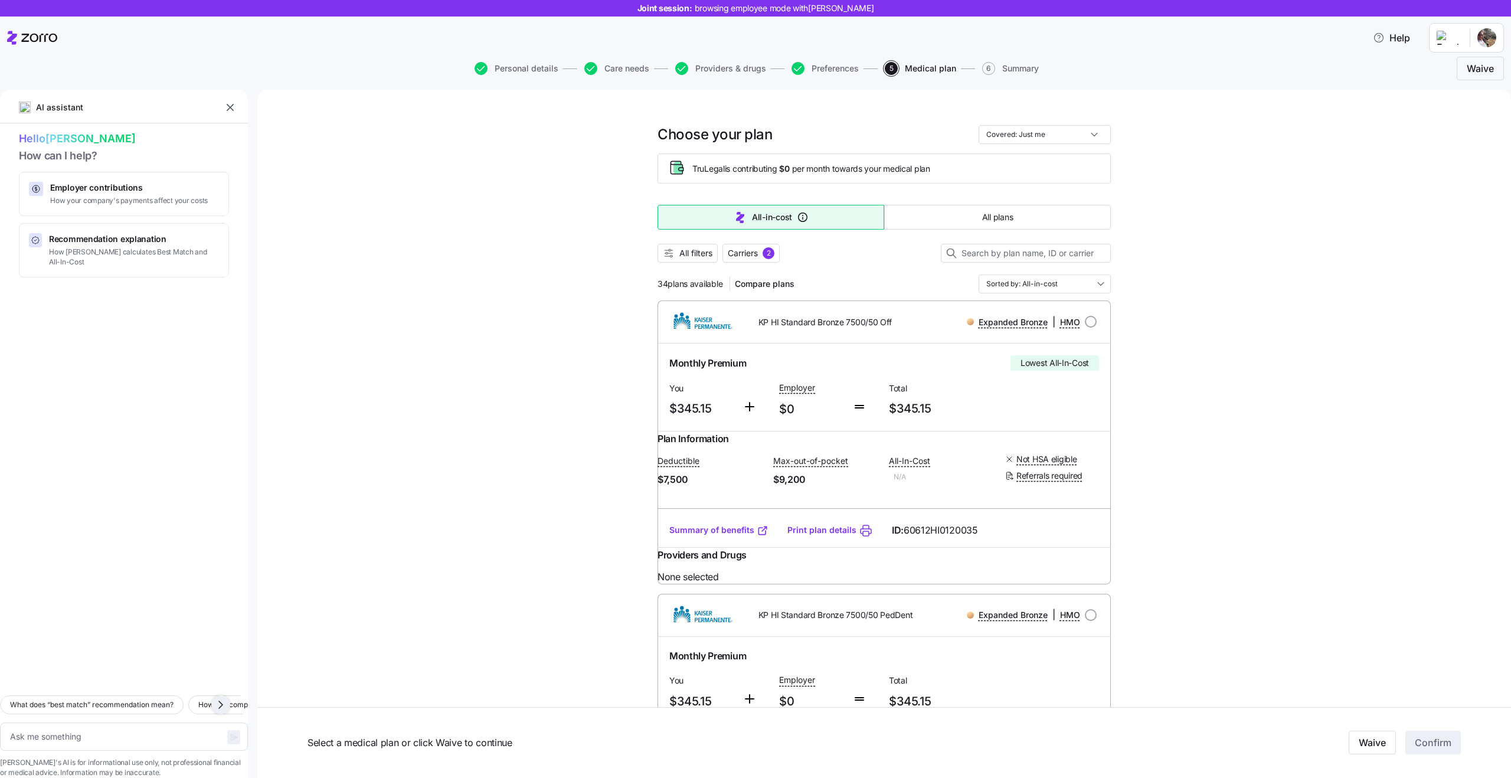
click at [225, 697] on icon "button" at bounding box center [221, 704] width 14 height 14
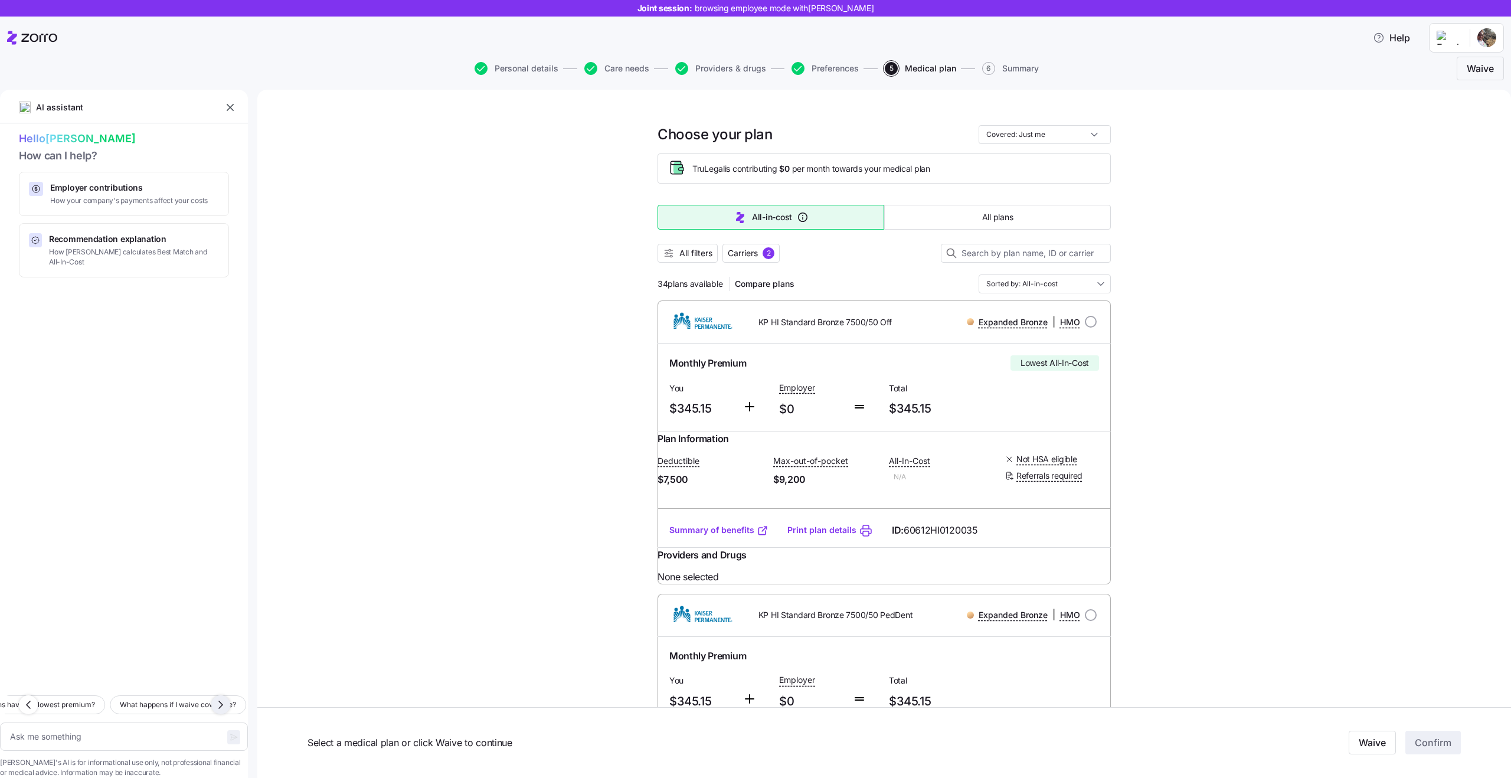
click at [225, 697] on icon "button" at bounding box center [221, 704] width 14 height 14
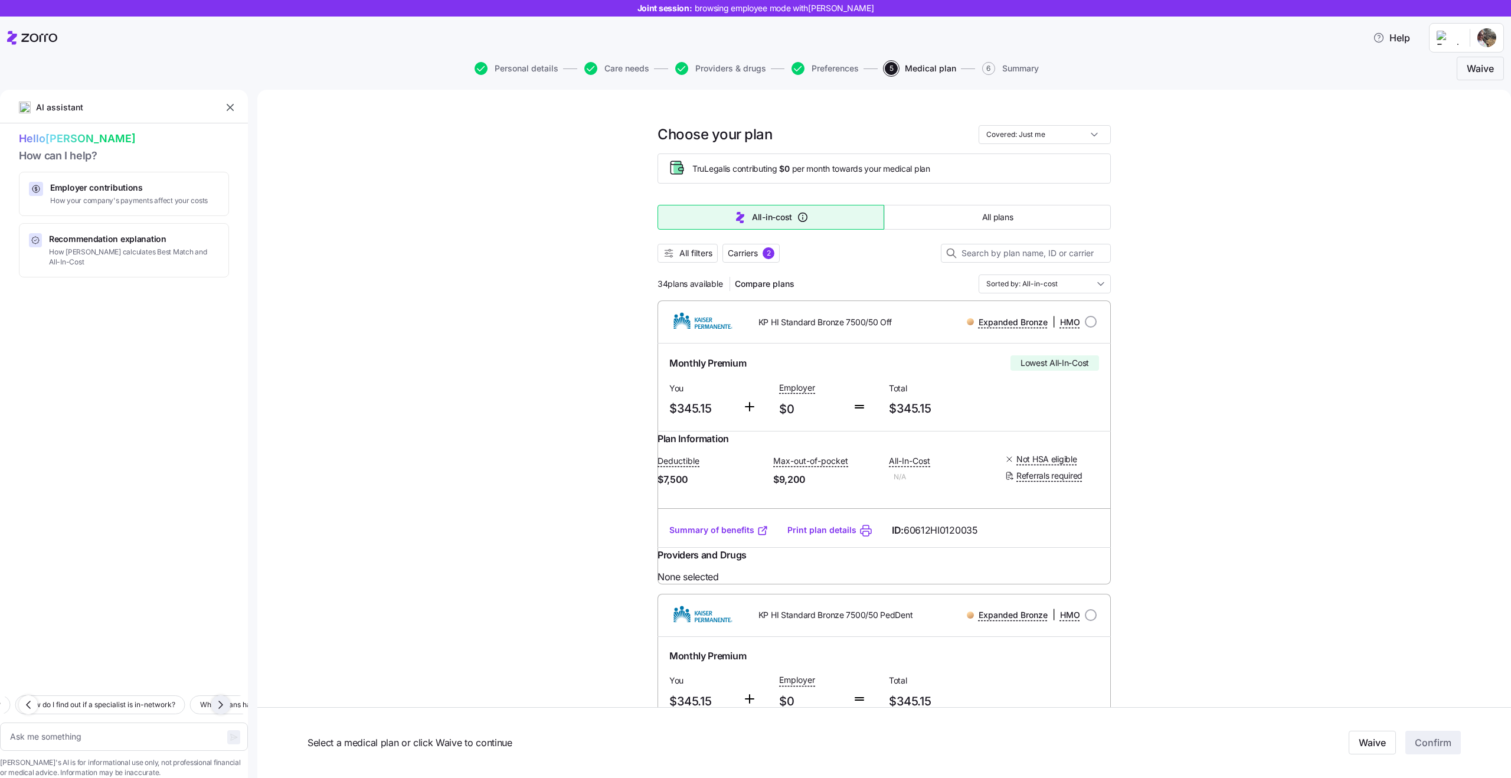
click at [225, 697] on icon "button" at bounding box center [221, 704] width 14 height 14
click at [224, 697] on icon "button" at bounding box center [221, 704] width 14 height 14
click at [26, 697] on icon "button" at bounding box center [28, 704] width 14 height 14
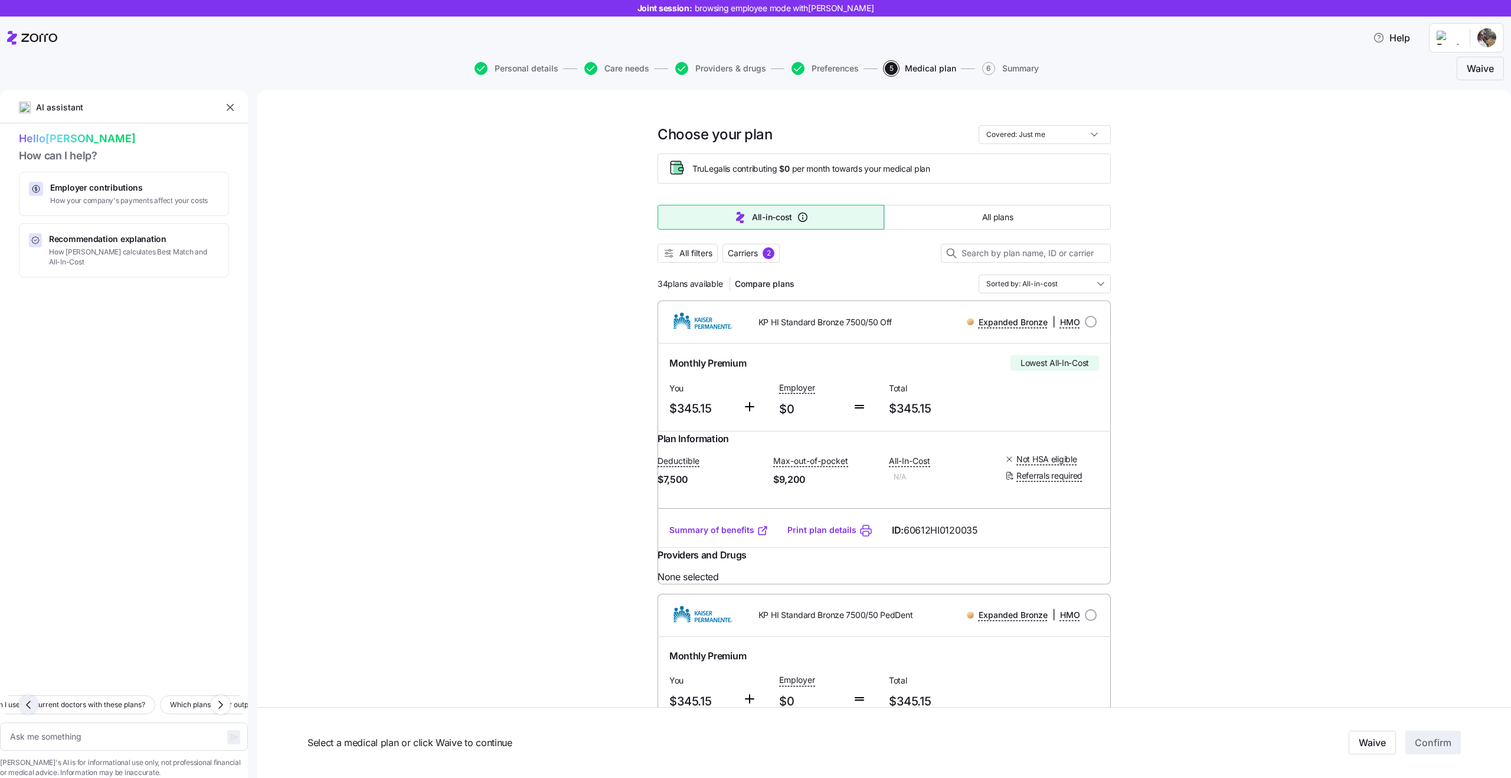
click at [26, 697] on icon "button" at bounding box center [28, 704] width 14 height 14
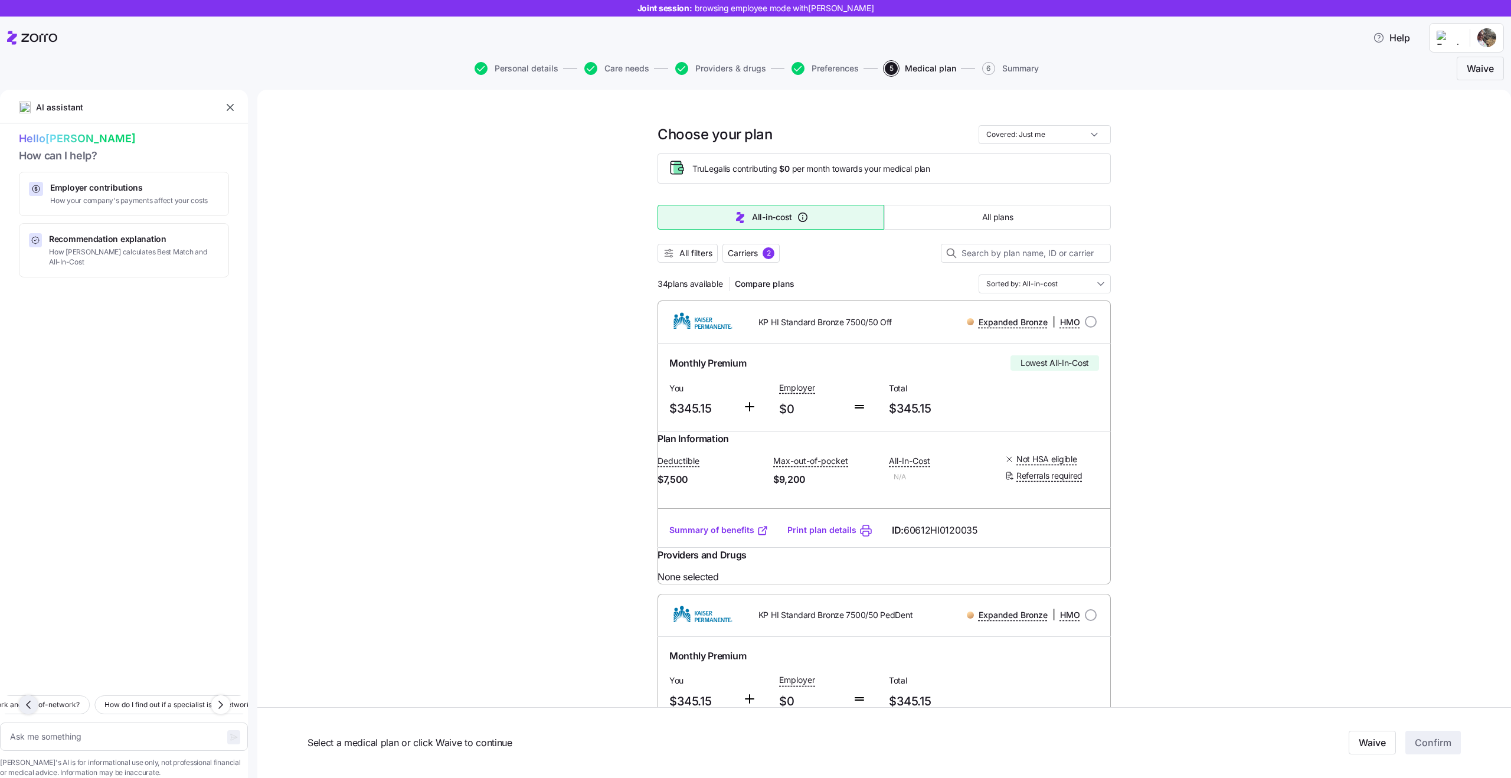
click at [26, 697] on icon "button" at bounding box center [28, 704] width 14 height 14
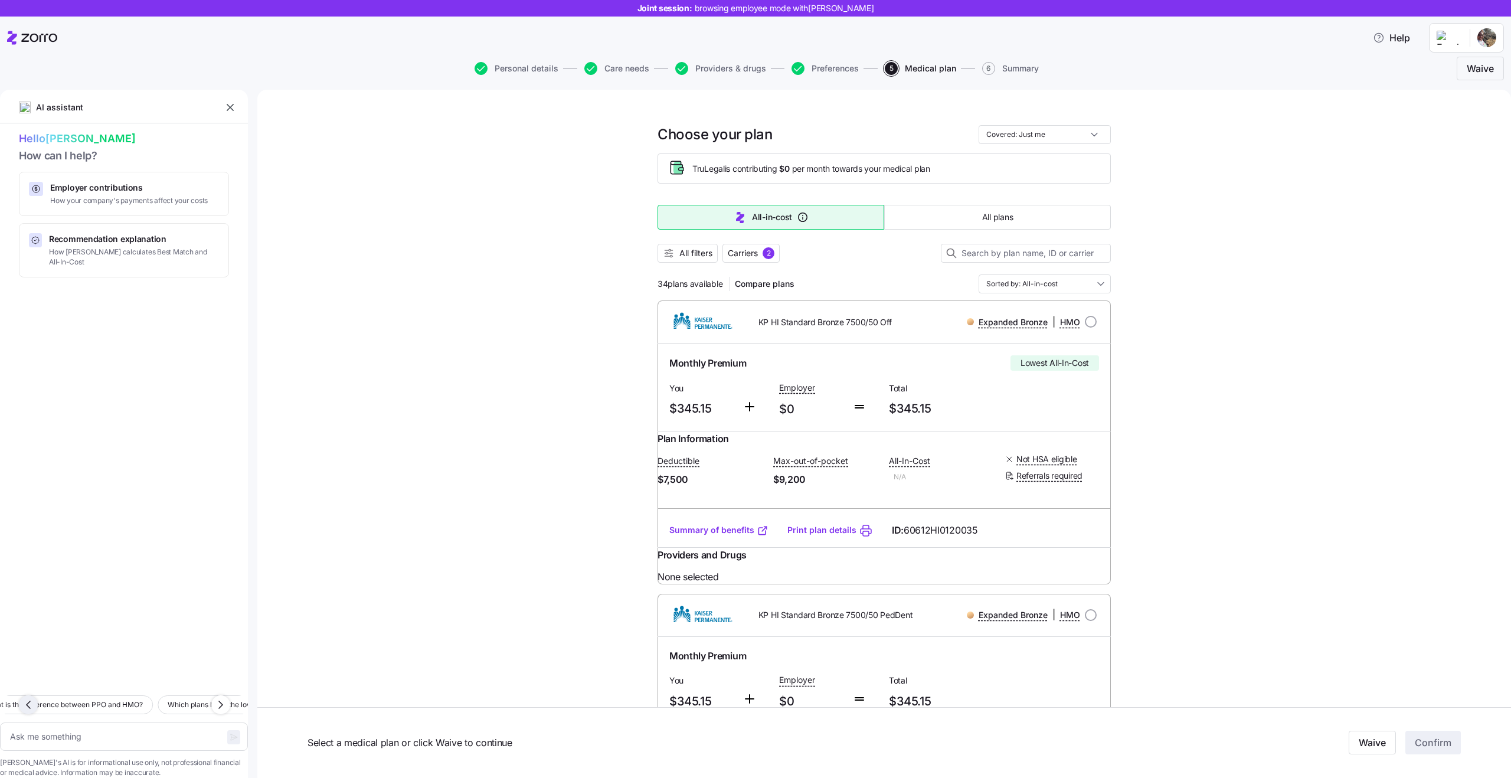
click at [26, 697] on icon "button" at bounding box center [28, 704] width 14 height 14
click at [26, 695] on div "What does “best match” recommendation mean? How do I compare plans by total cos…" at bounding box center [124, 705] width 248 height 20
click at [26, 699] on span "What does “best match” recommendation mean?" at bounding box center [63, 705] width 163 height 12
type textarea "x"
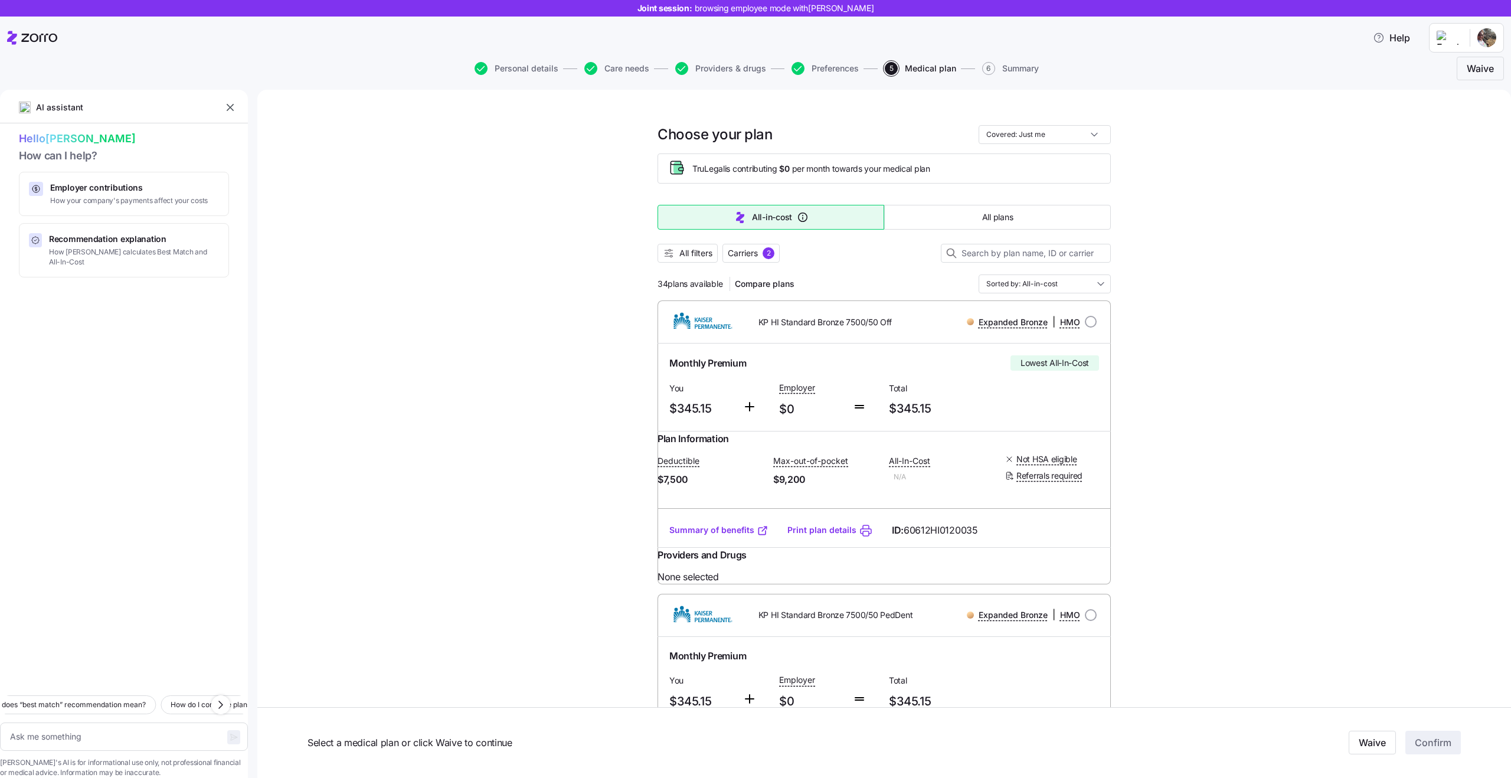
type textarea "What does “best match” recommendation mean?"
click at [26, 683] on div "Which plans have the lowest deductible? Which plans cover my medications? What …" at bounding box center [126, 693] width 253 height 20
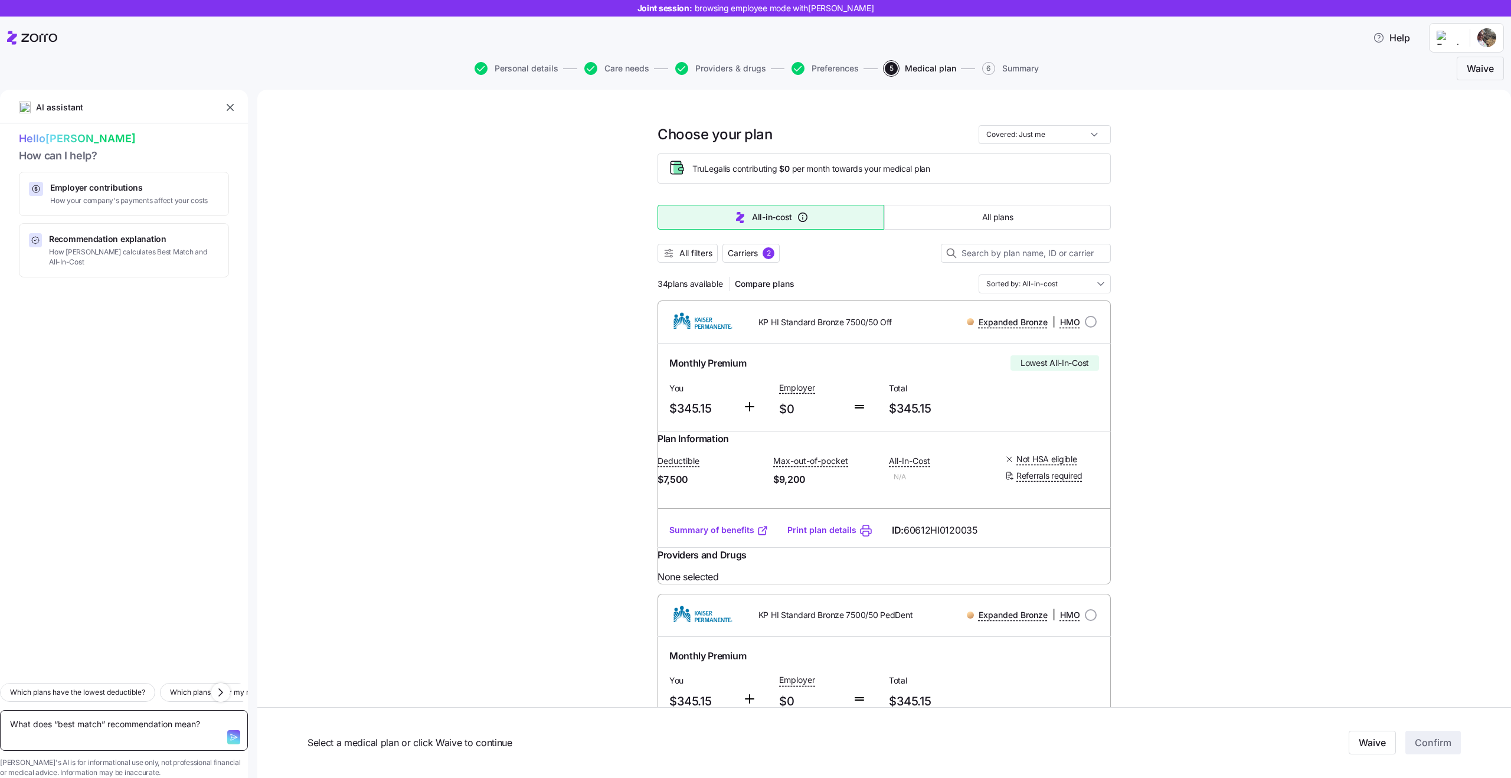
click at [112, 710] on textarea "What does “best match” recommendation mean?" at bounding box center [124, 730] width 248 height 41
type textarea "x"
